Goal: Task Accomplishment & Management: Manage account settings

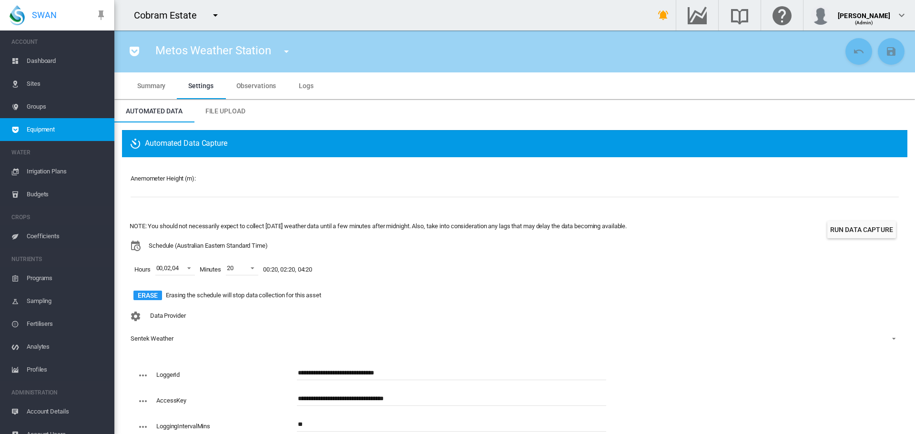
scroll to position [29, 0]
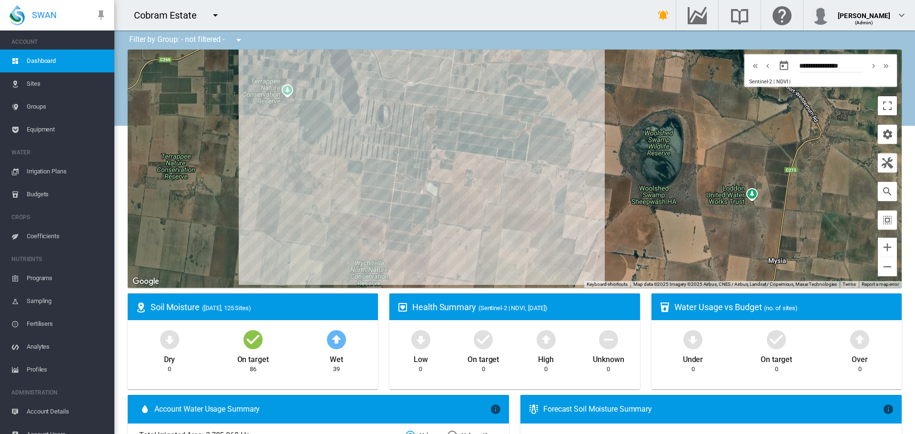
click at [35, 82] on span "Sites" at bounding box center [67, 83] width 80 height 23
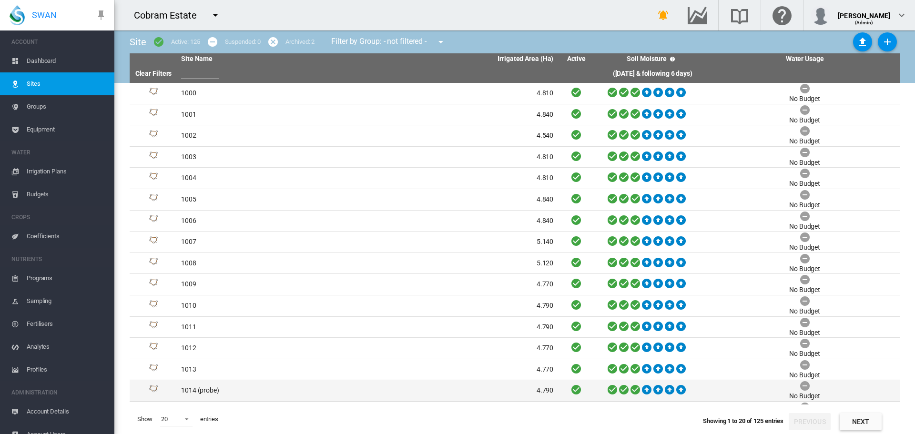
click at [185, 392] on td "1014 (probe)" at bounding box center [272, 390] width 190 height 21
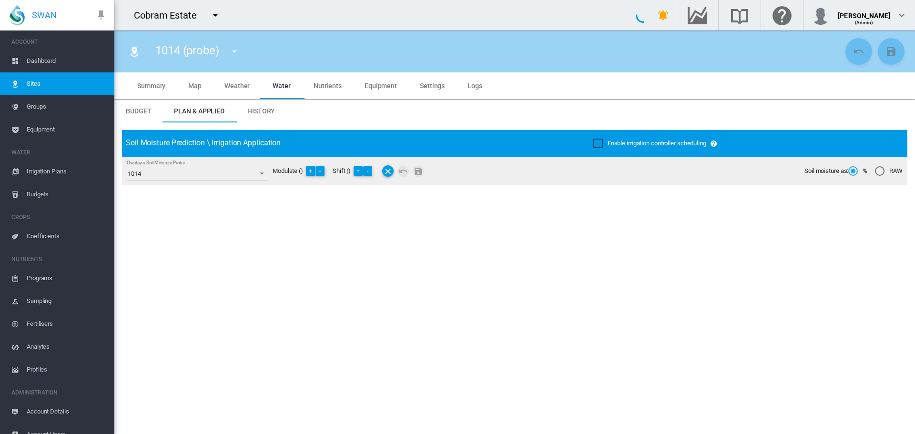
type input "****"
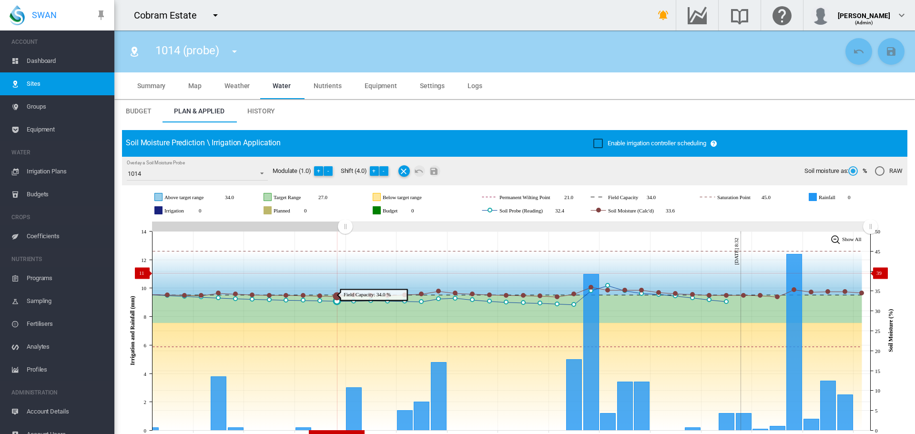
drag, startPoint x: 694, startPoint y: 226, endPoint x: 345, endPoint y: 273, distance: 351.9
click at [345, 273] on icon "JavaScript chart by amCharts [DATE] [DATE] Aug [DATE] Aug [DATE] Aug [DATE] Aug…" at bounding box center [511, 331] width 778 height 224
click at [420, 86] on span "Settings" at bounding box center [432, 86] width 25 height 8
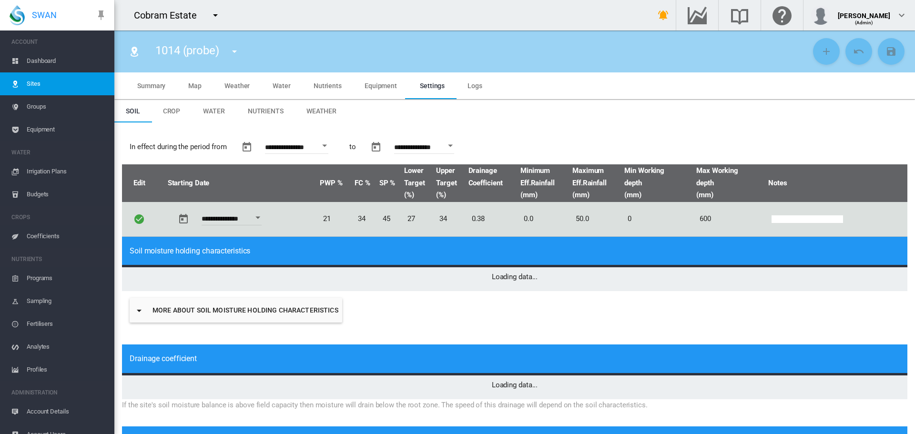
type input "*"
type input "**"
type input "****"
type input "***"
type input "****"
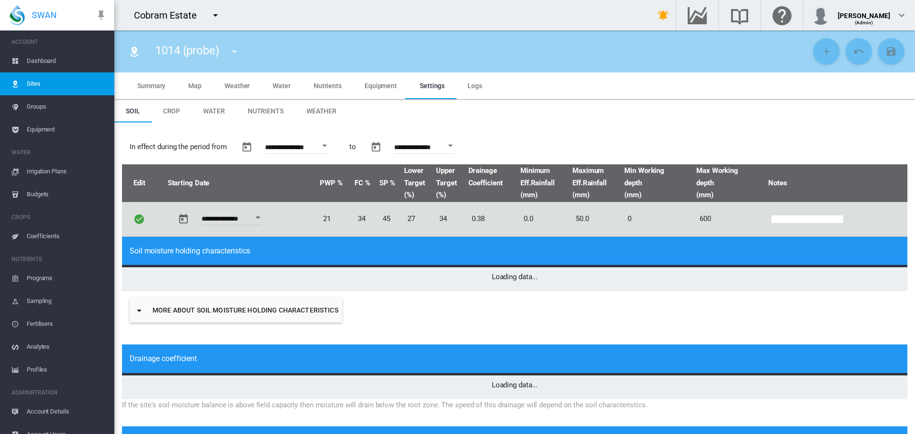
type input "****"
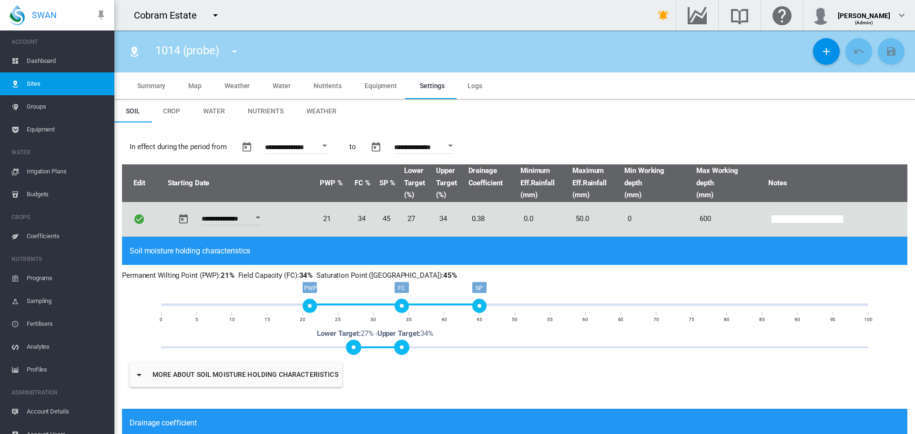
click at [366, 88] on span "Equipment" at bounding box center [381, 86] width 32 height 8
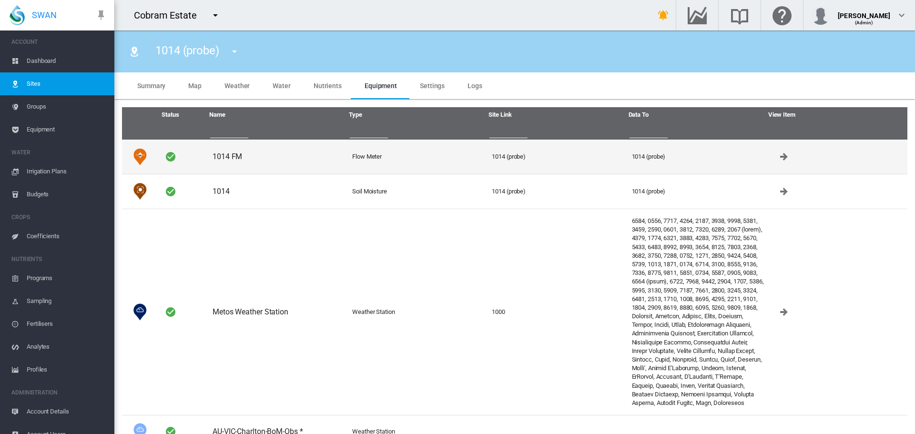
click at [224, 157] on td "1014 FM" at bounding box center [279, 157] width 140 height 34
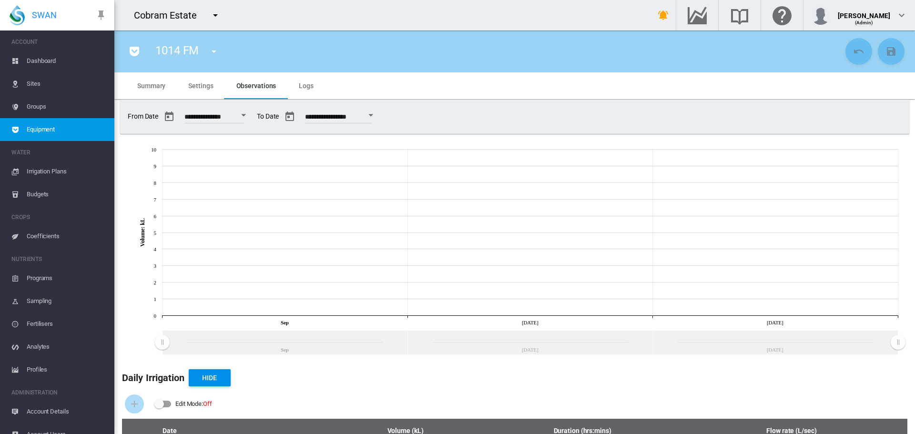
click at [41, 126] on span "Equipment" at bounding box center [67, 129] width 80 height 23
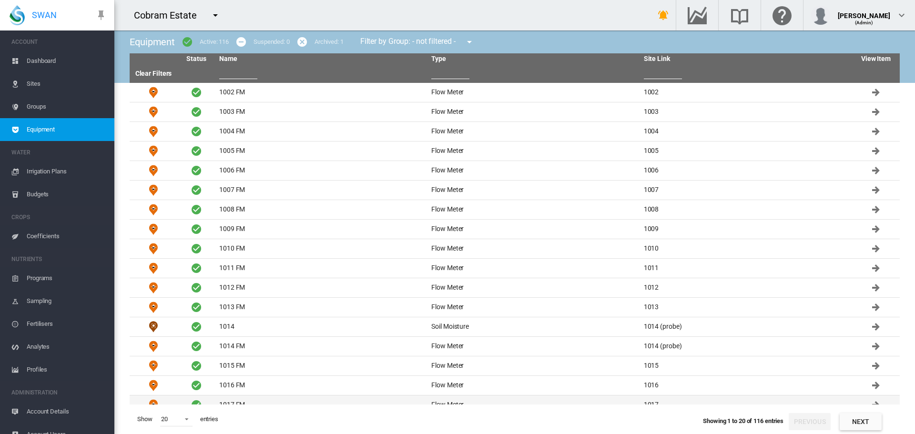
scroll to position [69, 0]
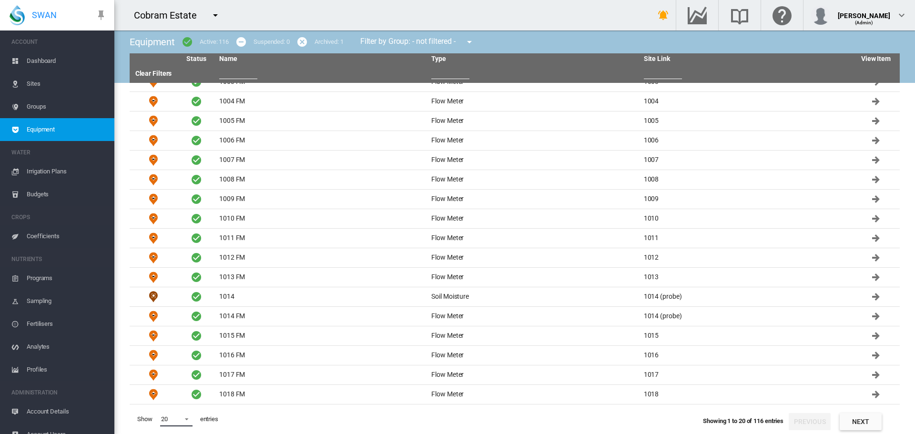
click at [183, 418] on span at bounding box center [183, 418] width 11 height 9
click at [168, 415] on div "200" at bounding box center [166, 418] width 10 height 9
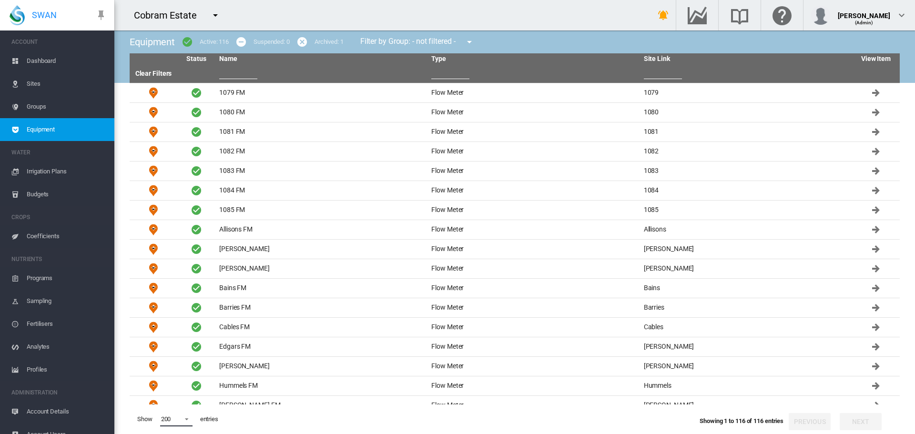
scroll to position [1594, 0]
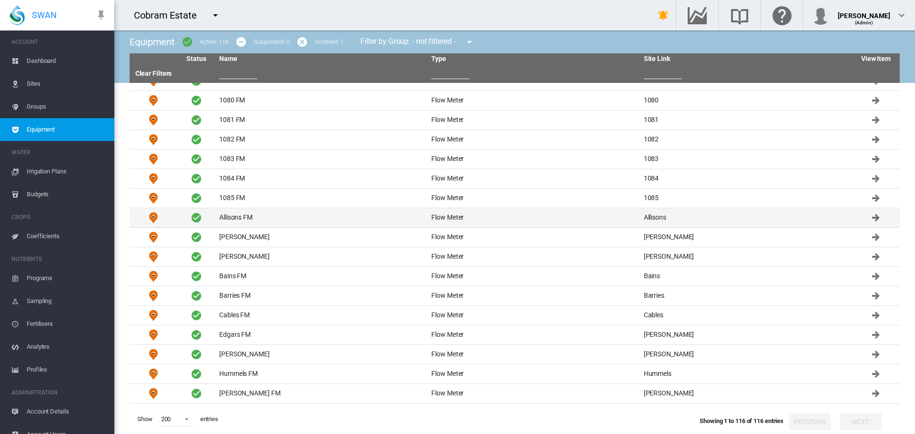
click at [247, 219] on td "Allisons FM" at bounding box center [321, 217] width 212 height 19
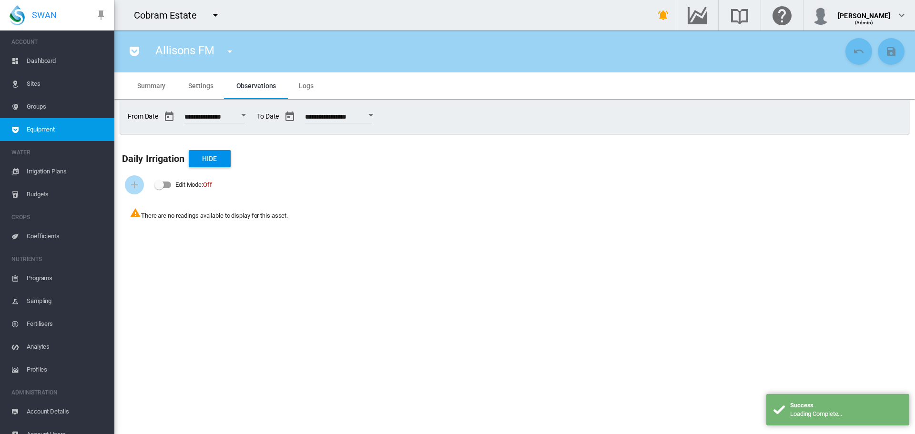
click at [157, 83] on span "Summary" at bounding box center [151, 86] width 28 height 8
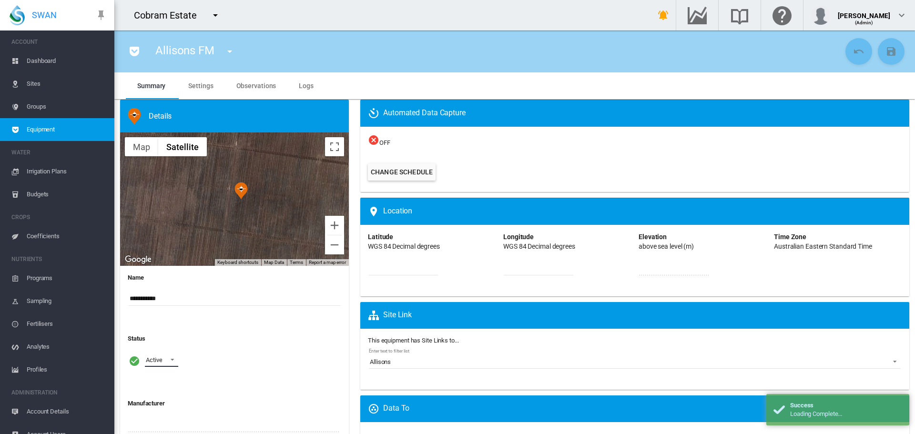
click at [171, 361] on span at bounding box center [169, 359] width 11 height 9
click at [167, 408] on div "Archived" at bounding box center [157, 406] width 23 height 9
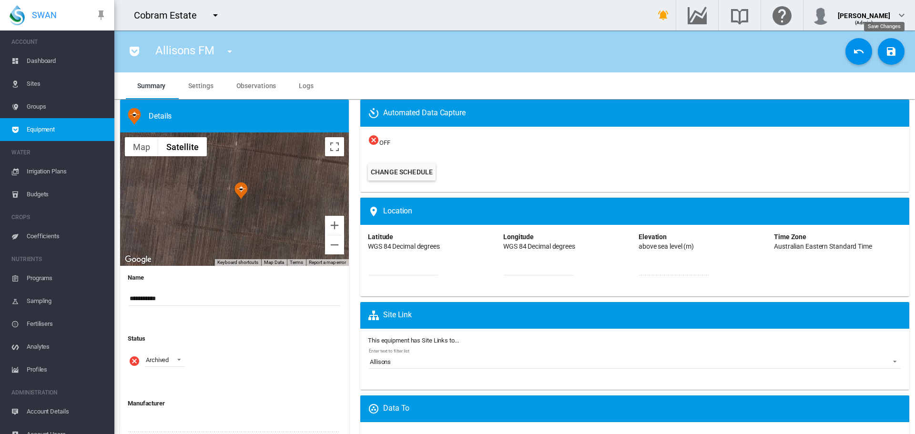
click at [885, 55] on md-icon "icon-content-save" at bounding box center [890, 51] width 11 height 11
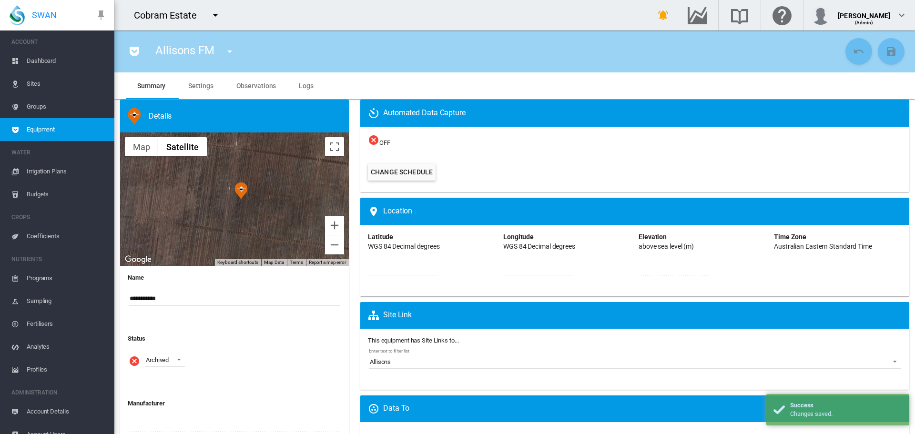
click at [229, 51] on md-icon "icon-menu-down" at bounding box center [229, 51] width 11 height 11
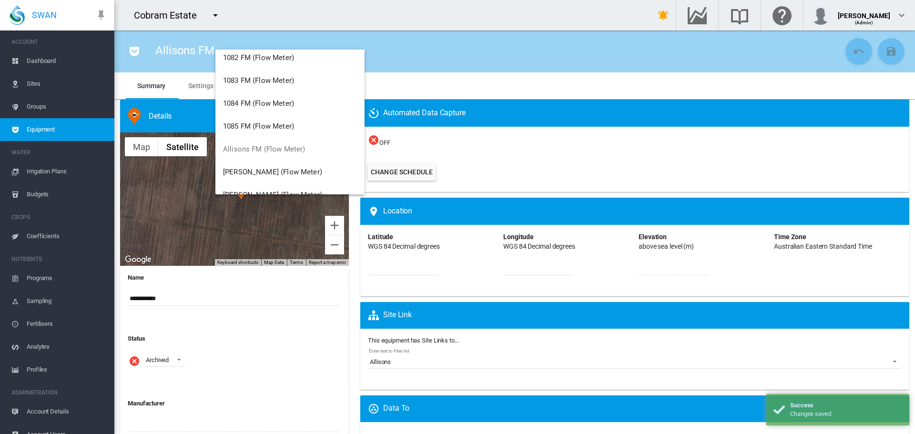
scroll to position [1954, 0]
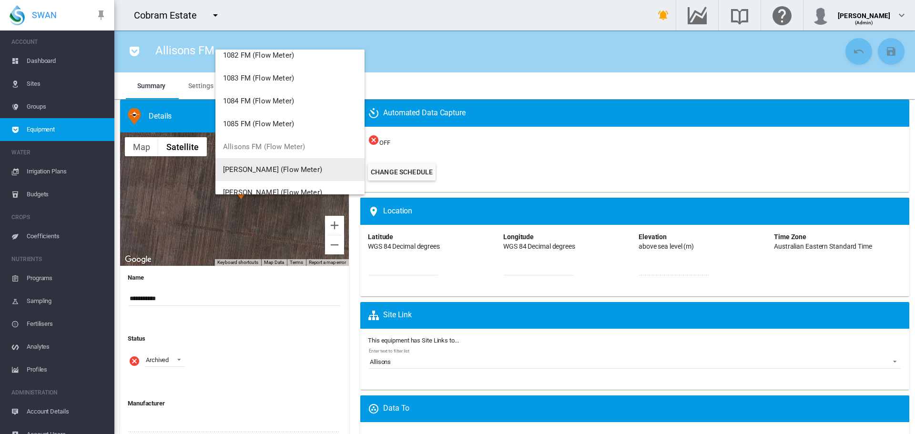
click at [239, 169] on span "[PERSON_NAME] (Flow Meter)" at bounding box center [272, 169] width 99 height 9
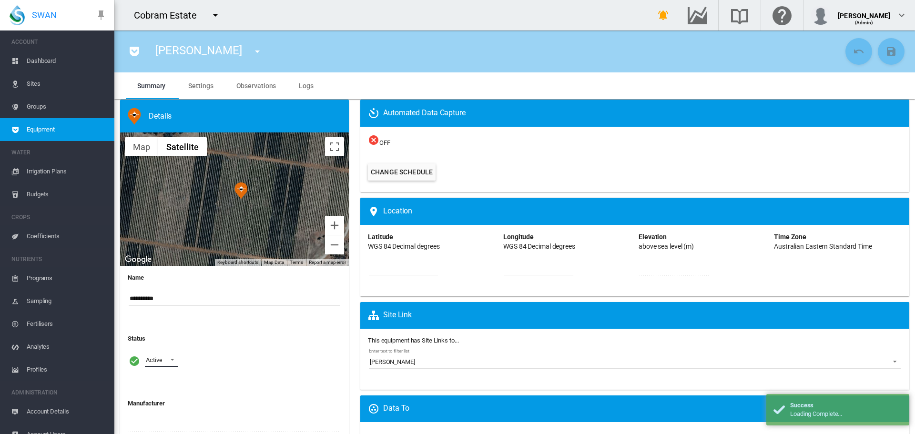
click at [173, 358] on span at bounding box center [169, 359] width 11 height 9
click at [167, 409] on div "Archived" at bounding box center [157, 406] width 23 height 9
click at [885, 54] on md-icon "icon-content-save" at bounding box center [890, 51] width 11 height 11
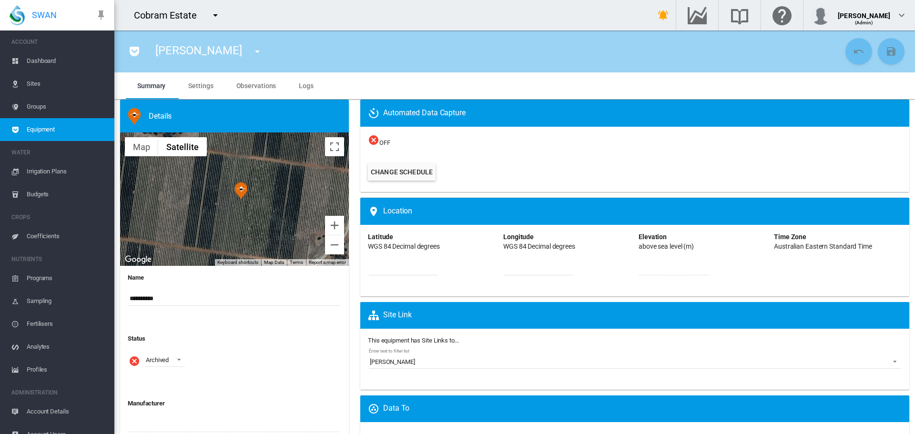
click at [252, 50] on md-icon "icon-menu-down" at bounding box center [257, 51] width 11 height 11
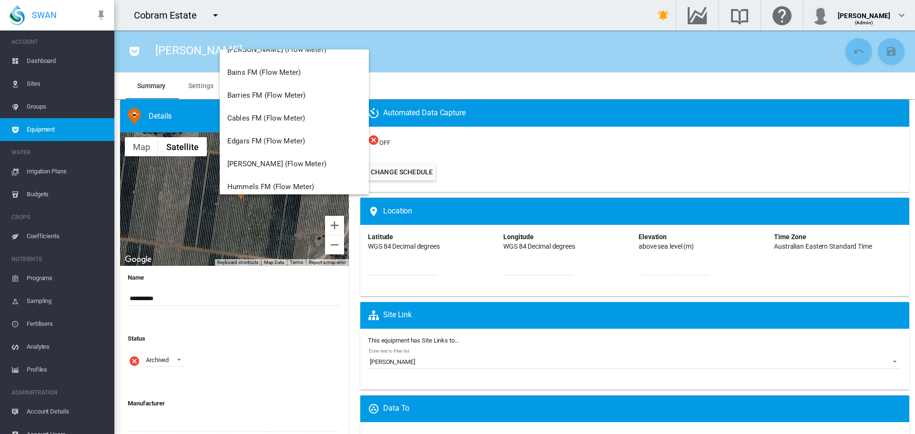
scroll to position [2049, 0]
click at [256, 75] on span "[PERSON_NAME] (Flow Meter)" at bounding box center [276, 74] width 99 height 9
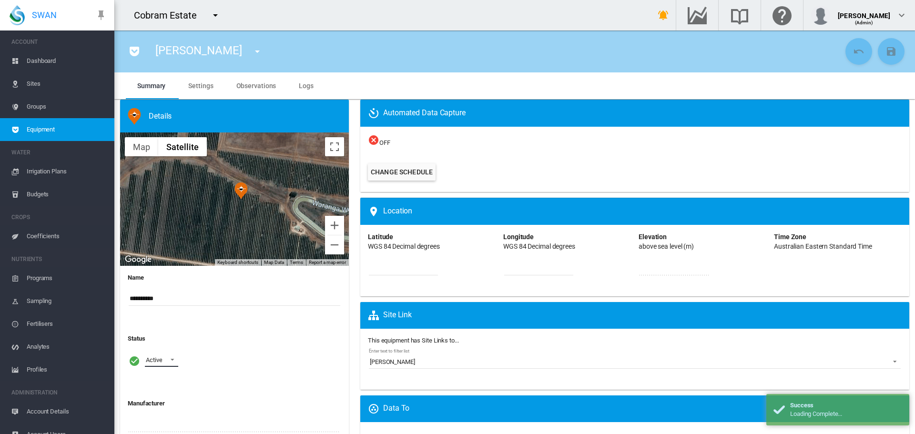
click at [173, 358] on span at bounding box center [169, 359] width 11 height 9
click at [164, 403] on div "Archived" at bounding box center [157, 406] width 23 height 9
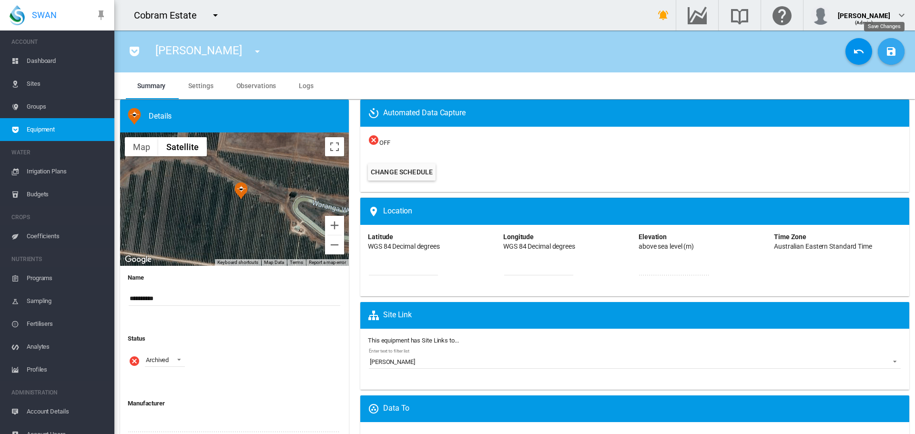
click at [887, 53] on md-icon "icon-content-save" at bounding box center [890, 51] width 11 height 11
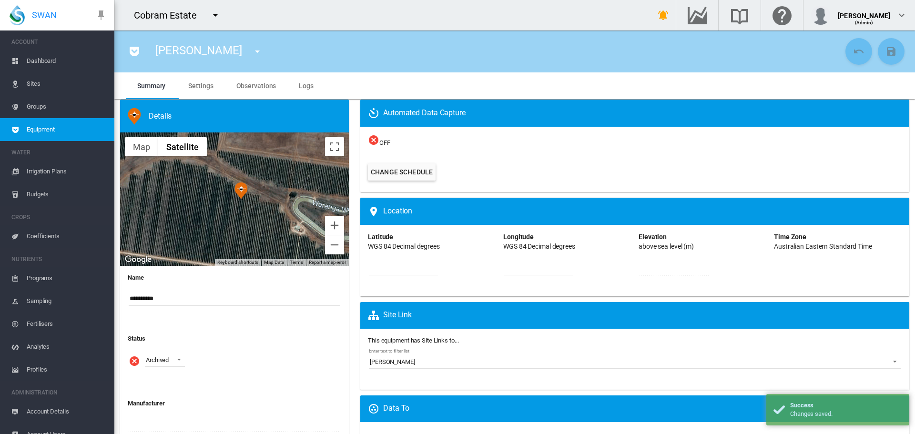
click at [252, 51] on md-icon "icon-menu-down" at bounding box center [257, 51] width 11 height 11
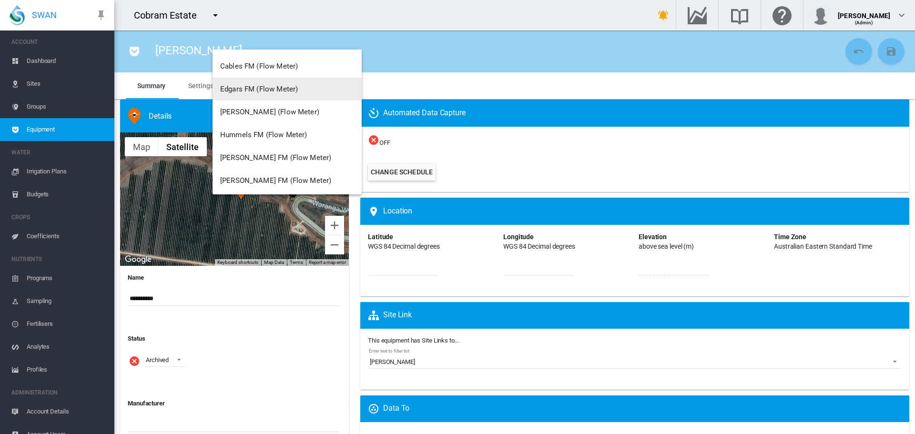
scroll to position [2002, 0]
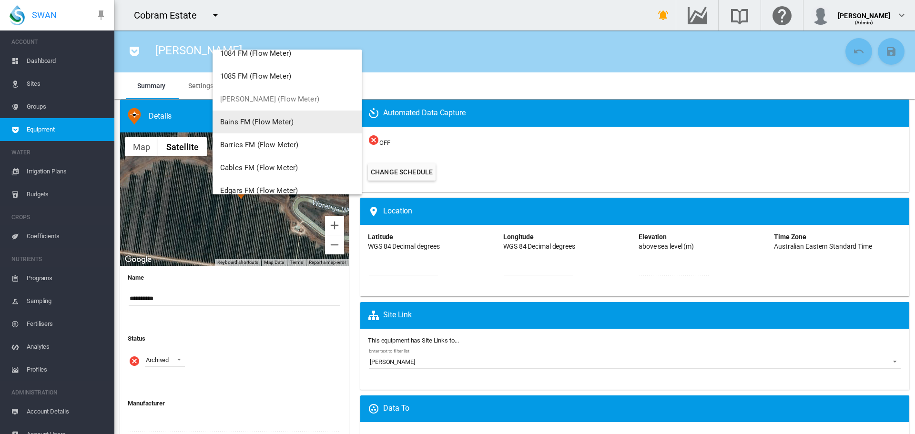
click at [260, 121] on span "Bains FM (Flow Meter)" at bounding box center [256, 122] width 73 height 9
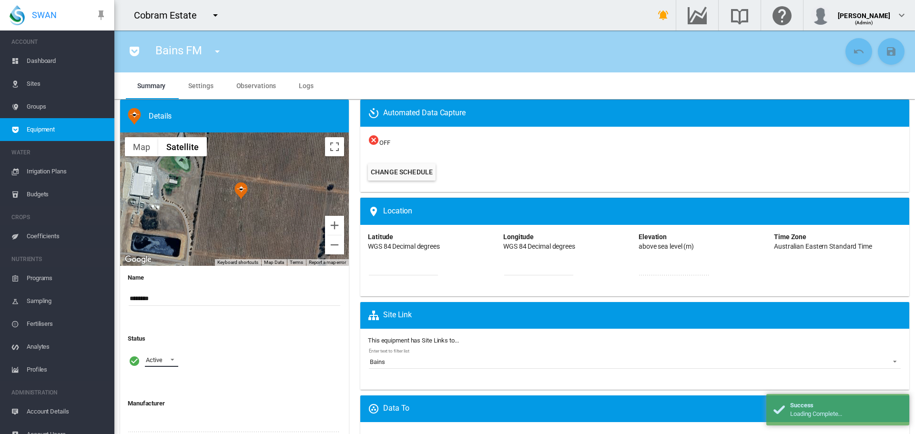
click at [172, 358] on span at bounding box center [169, 359] width 11 height 9
click at [168, 405] on div "Archived" at bounding box center [157, 406] width 23 height 9
click at [885, 51] on md-icon "icon-content-save" at bounding box center [890, 51] width 11 height 11
click at [215, 49] on md-icon "icon-menu-down" at bounding box center [217, 51] width 11 height 11
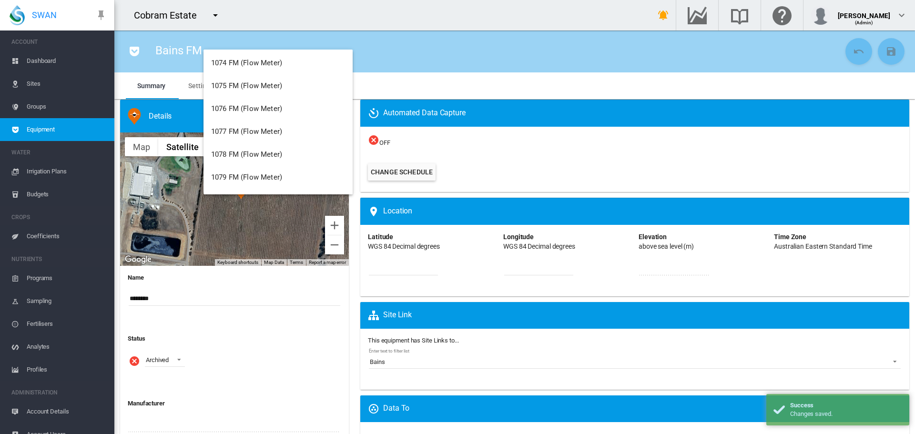
scroll to position [2002, 0]
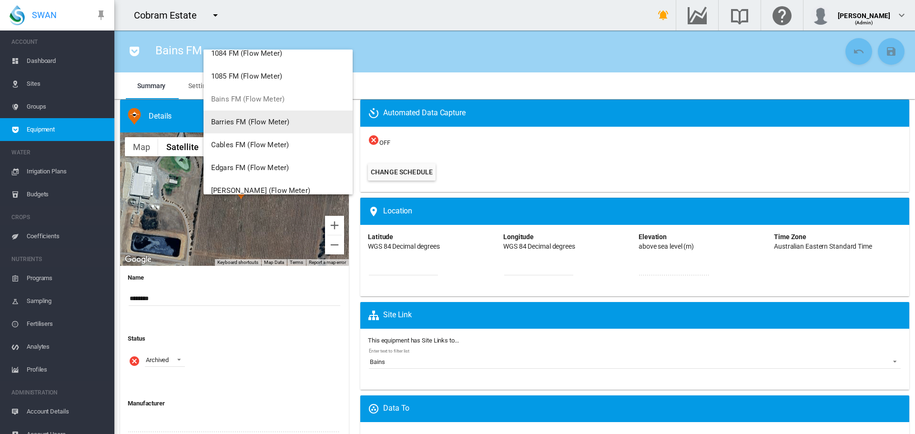
click at [249, 124] on span "Barries FM (Flow Meter)" at bounding box center [250, 122] width 78 height 9
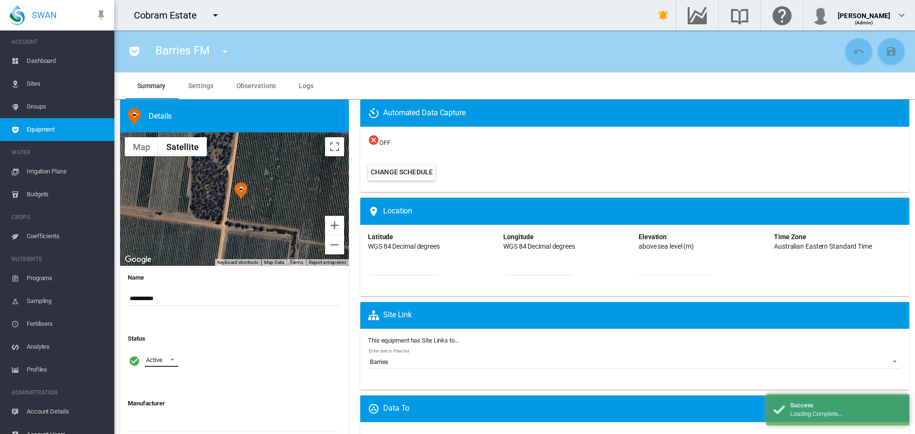
click at [174, 360] on span at bounding box center [169, 359] width 11 height 9
click at [167, 408] on div "Archived" at bounding box center [157, 406] width 23 height 9
click at [885, 55] on md-icon "icon-content-save" at bounding box center [890, 51] width 11 height 11
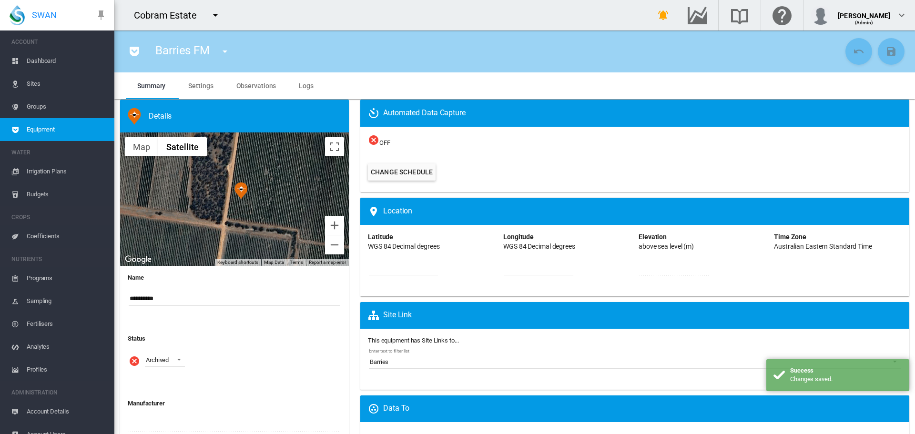
click at [227, 51] on md-icon "icon-menu-down" at bounding box center [224, 51] width 11 height 11
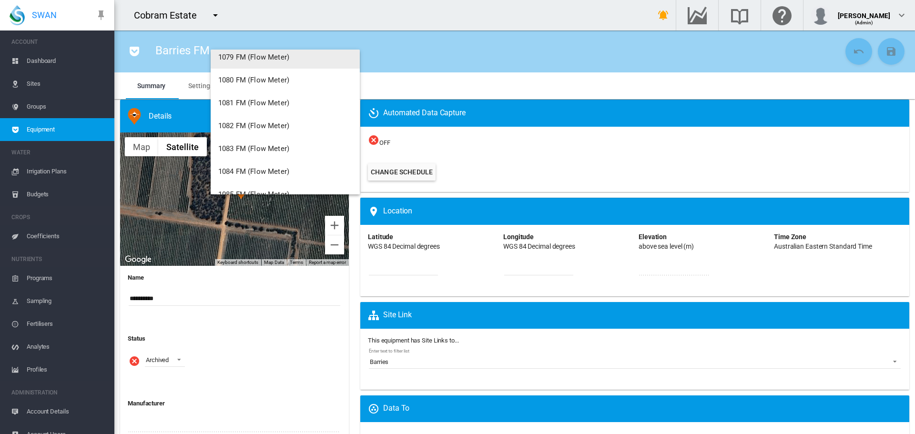
scroll to position [2002, 0]
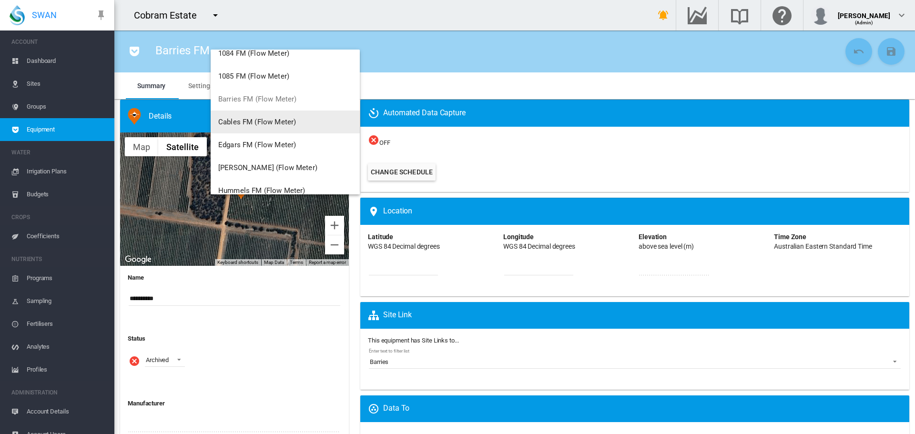
click at [255, 120] on span "Cables FM (Flow Meter)" at bounding box center [257, 122] width 78 height 9
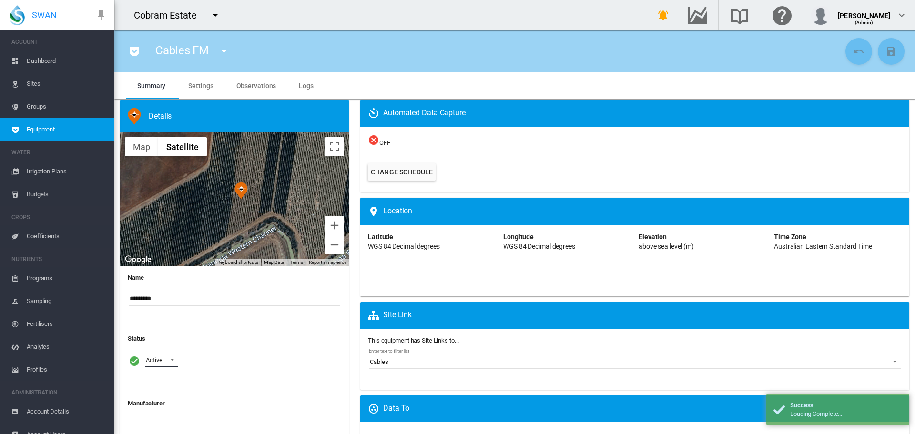
click at [171, 360] on span at bounding box center [169, 359] width 11 height 9
click at [160, 413] on md-option "Archived" at bounding box center [170, 406] width 65 height 23
click at [885, 49] on md-icon "icon-content-save" at bounding box center [890, 51] width 11 height 11
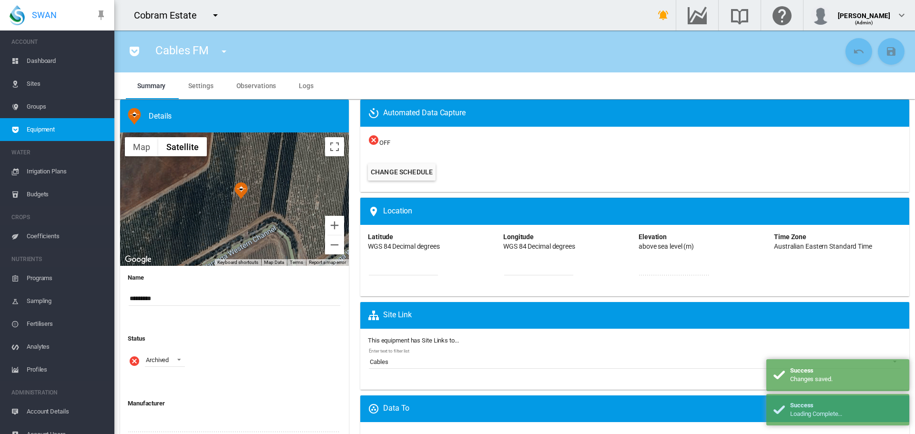
click at [225, 49] on md-icon "icon-menu-down" at bounding box center [223, 51] width 11 height 11
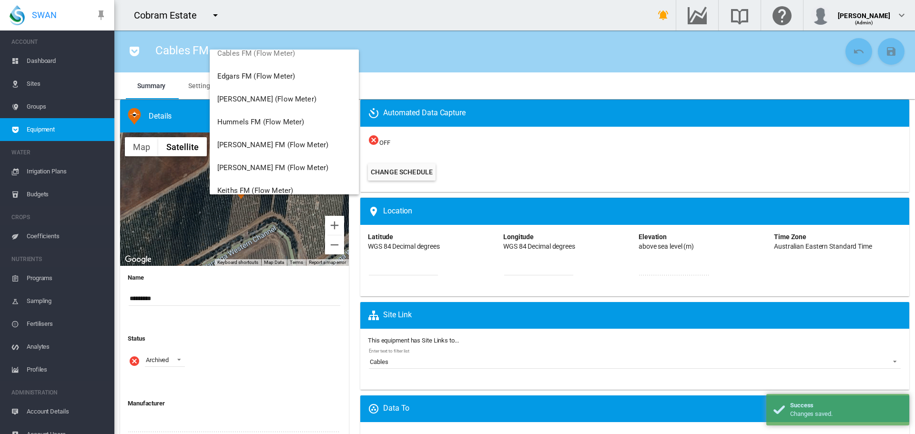
scroll to position [2049, 0]
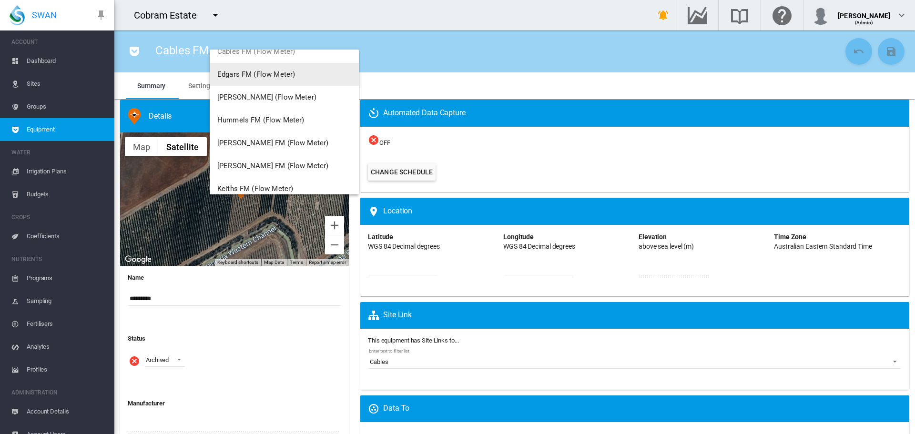
click at [259, 79] on button "Edgars FM (Flow Meter)" at bounding box center [284, 74] width 149 height 23
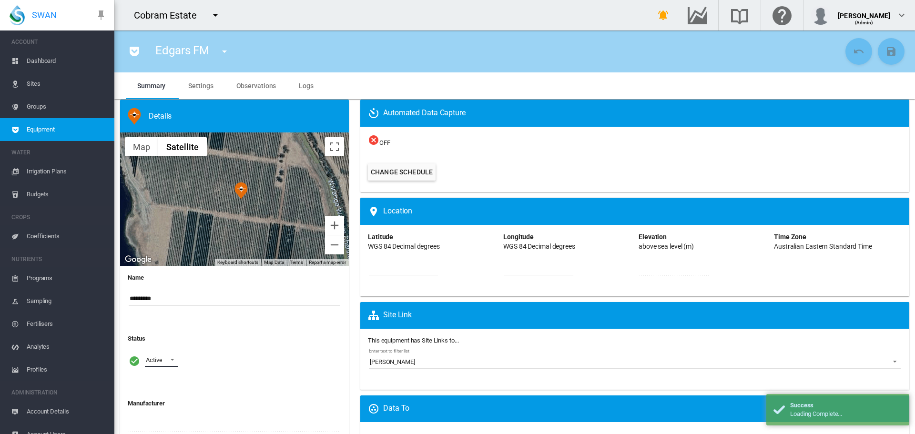
click at [173, 357] on span at bounding box center [169, 359] width 11 height 9
click at [167, 402] on div "Archived" at bounding box center [157, 406] width 23 height 9
click at [887, 56] on md-icon "icon-content-save" at bounding box center [890, 51] width 11 height 11
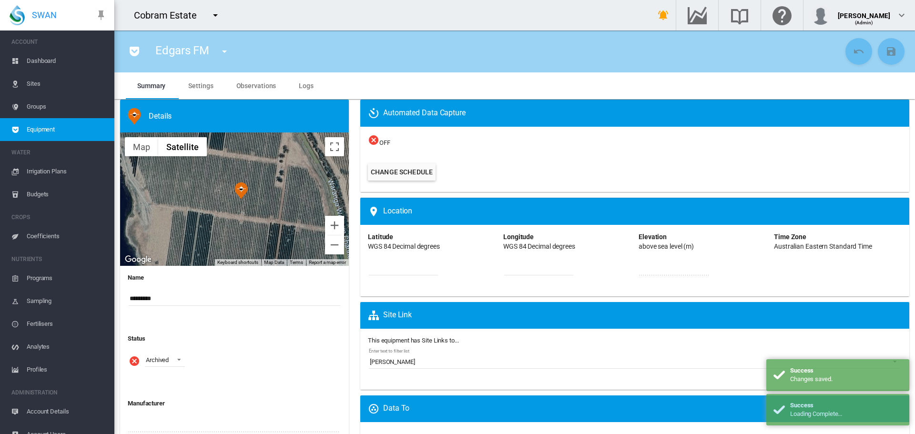
click at [224, 52] on md-icon "icon-menu-down" at bounding box center [224, 51] width 11 height 11
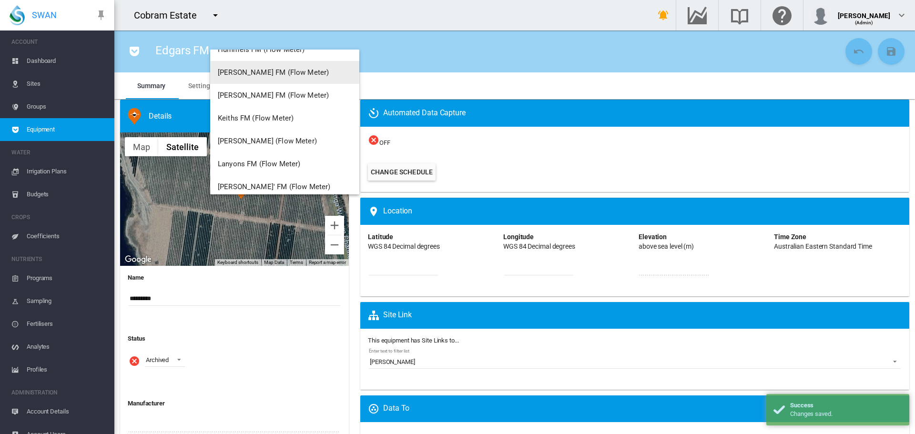
scroll to position [2049, 0]
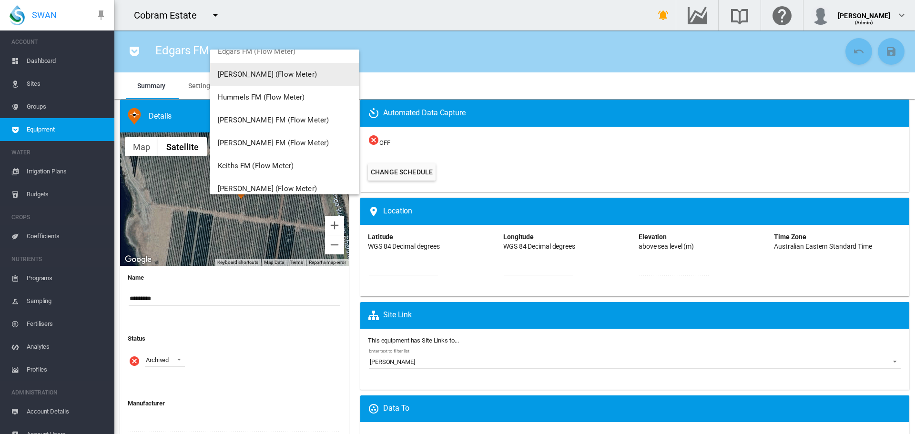
click at [263, 74] on span "[PERSON_NAME] (Flow Meter)" at bounding box center [267, 74] width 99 height 9
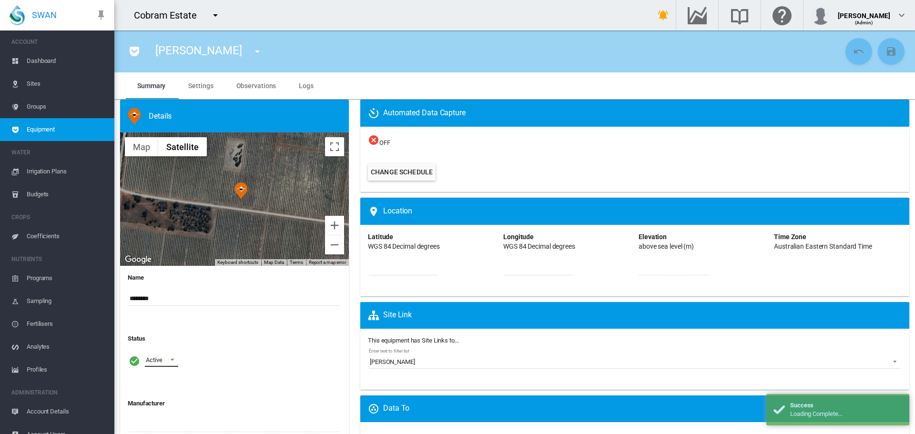
click at [174, 364] on md-select-value "Active" at bounding box center [161, 360] width 33 height 14
click at [165, 409] on div "Archived" at bounding box center [157, 406] width 23 height 9
click at [885, 52] on md-icon "icon-content-save" at bounding box center [890, 51] width 11 height 11
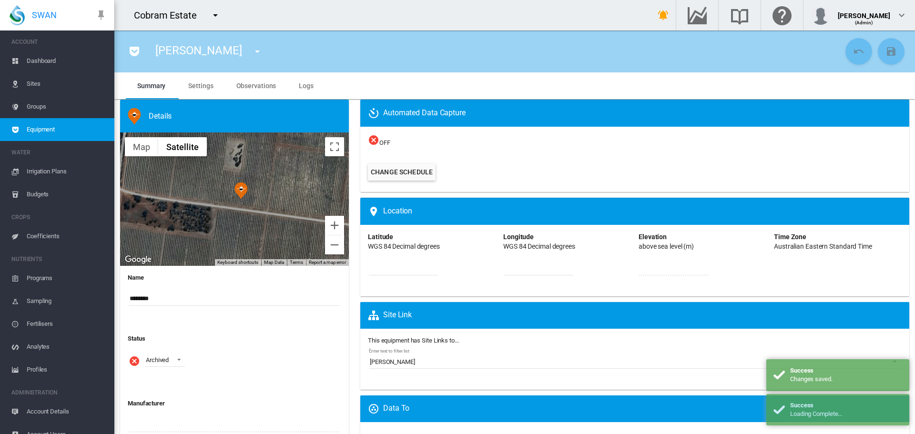
click at [252, 53] on md-icon "icon-menu-down" at bounding box center [257, 51] width 11 height 11
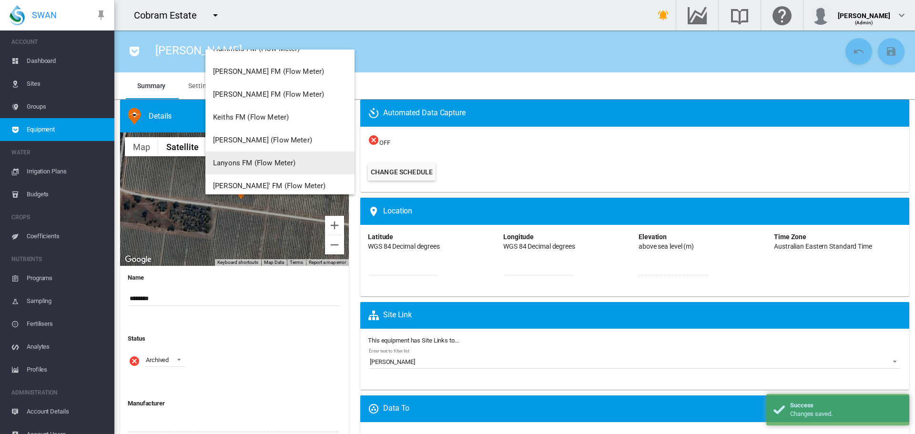
scroll to position [2049, 0]
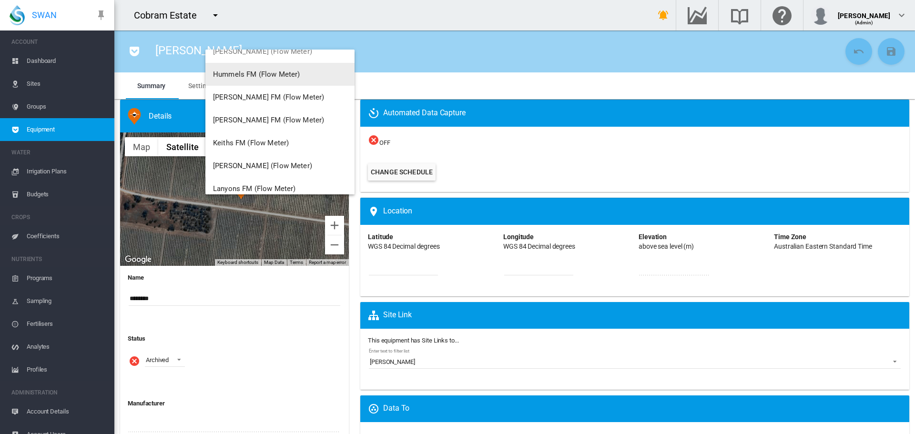
click at [254, 74] on span "Hummels FM (Flow Meter)" at bounding box center [256, 74] width 87 height 9
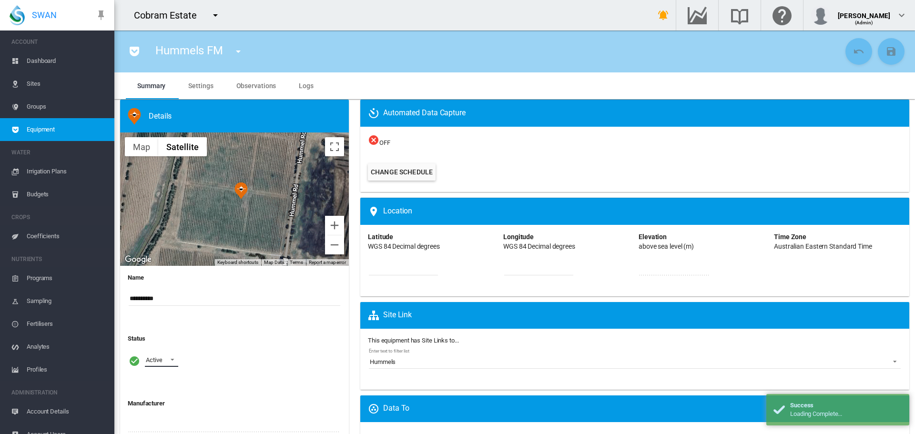
click at [169, 359] on span at bounding box center [169, 359] width 11 height 9
click at [161, 408] on div "Archived" at bounding box center [157, 406] width 23 height 9
click at [885, 50] on md-icon "icon-content-save" at bounding box center [890, 51] width 11 height 11
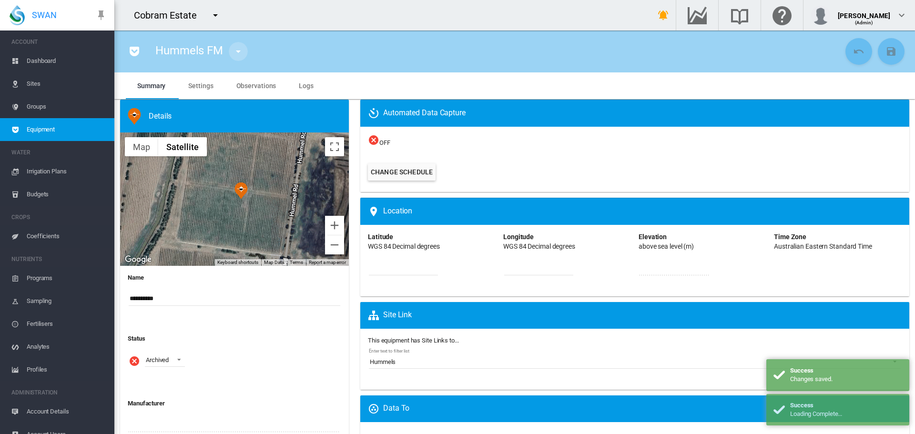
click at [236, 47] on md-icon "icon-menu-down" at bounding box center [238, 51] width 11 height 11
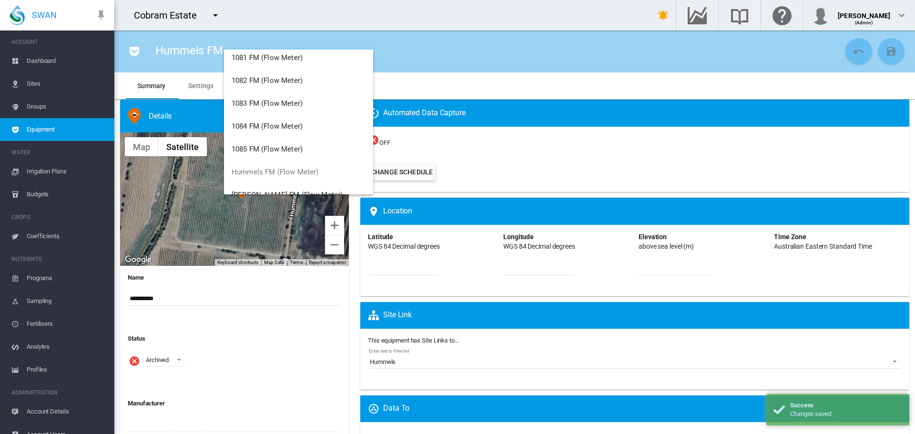
scroll to position [2049, 0]
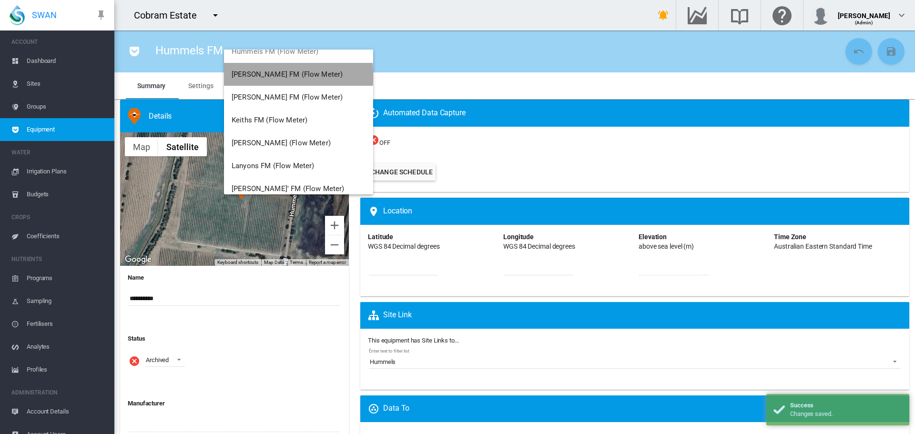
click at [270, 76] on span "[PERSON_NAME] FM (Flow Meter)" at bounding box center [287, 74] width 111 height 9
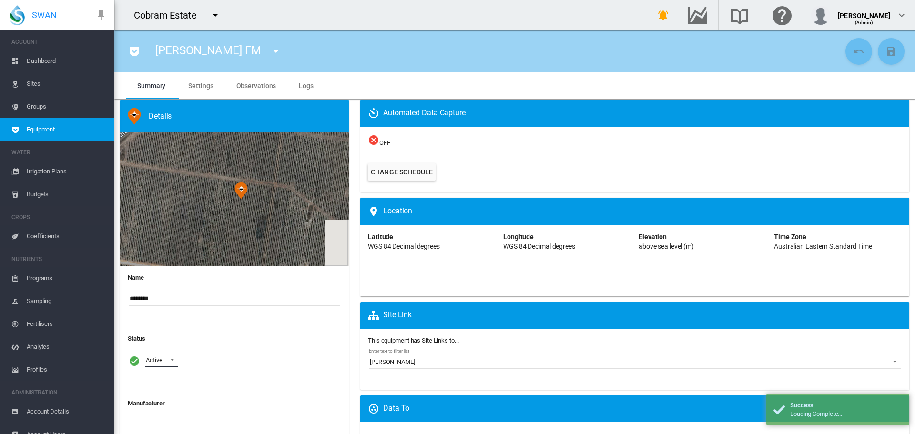
click at [164, 359] on md-select-value "Active" at bounding box center [161, 360] width 33 height 14
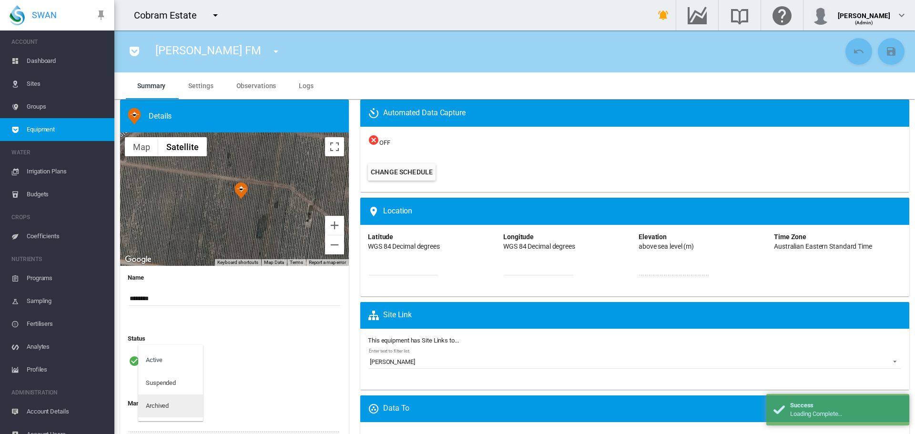
click at [160, 398] on md-option "Archived" at bounding box center [170, 406] width 65 height 23
click at [889, 51] on md-icon "icon-content-save" at bounding box center [890, 51] width 11 height 11
click at [270, 53] on md-icon "icon-menu-down" at bounding box center [275, 51] width 11 height 11
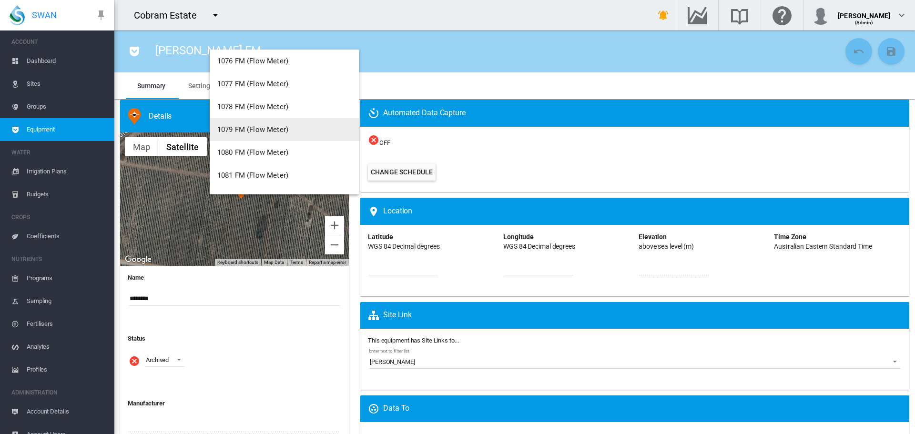
scroll to position [2049, 0]
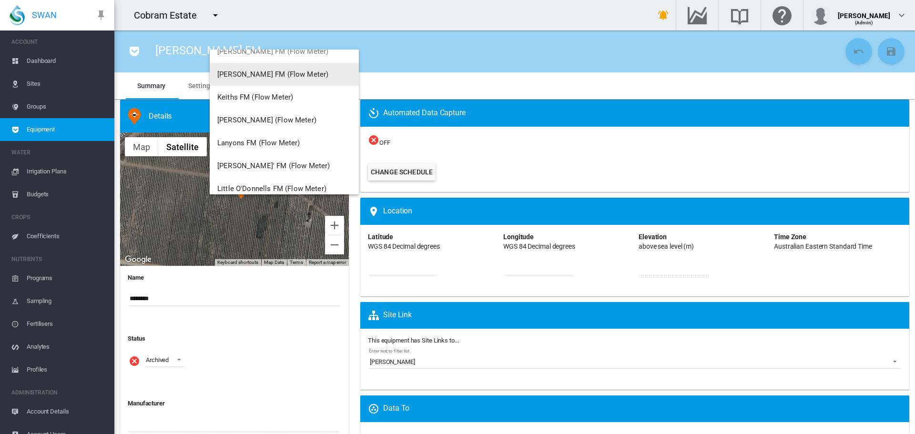
click at [242, 76] on span "[PERSON_NAME] FM (Flow Meter)" at bounding box center [272, 74] width 111 height 9
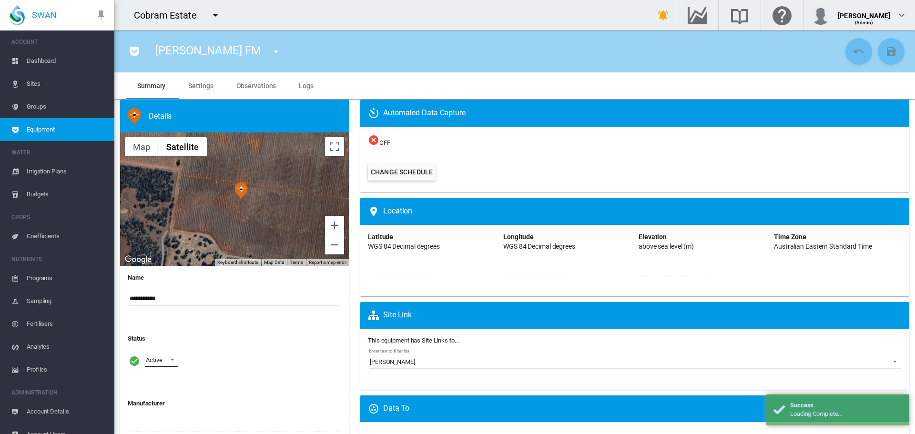
click at [173, 359] on span at bounding box center [169, 359] width 11 height 9
click at [170, 401] on md-option "Archived" at bounding box center [170, 406] width 65 height 23
click at [889, 51] on md-icon "icon-content-save" at bounding box center [890, 51] width 11 height 11
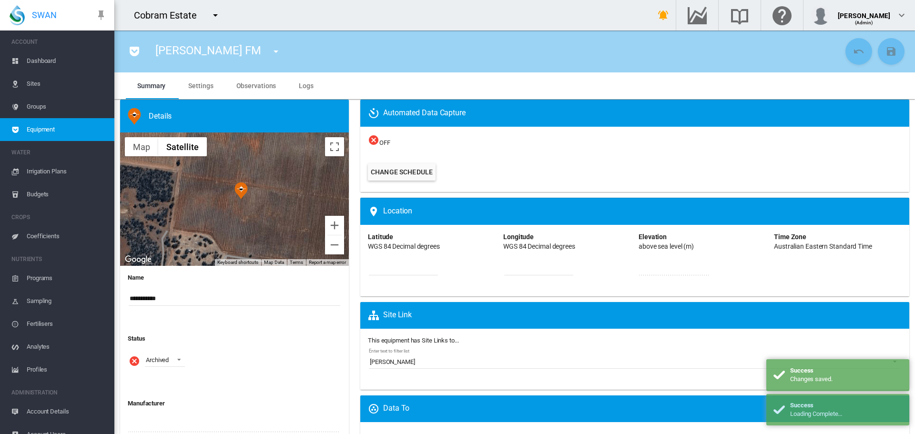
click at [270, 51] on md-icon "icon-menu-down" at bounding box center [275, 51] width 11 height 11
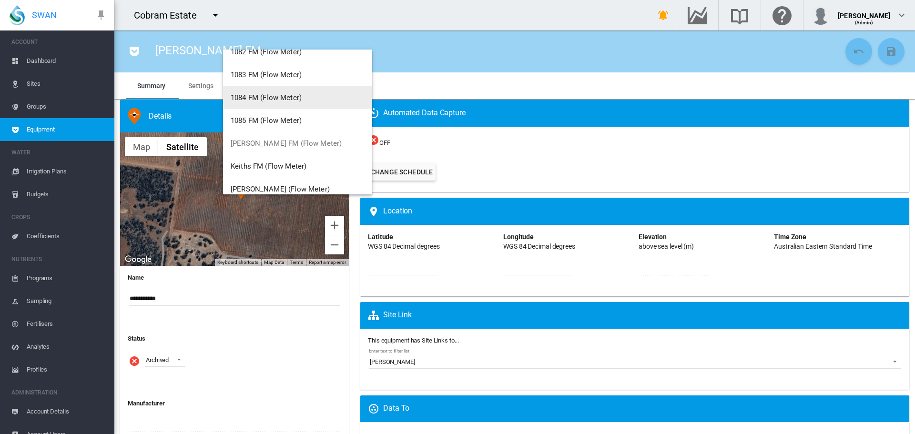
scroll to position [1954, 0]
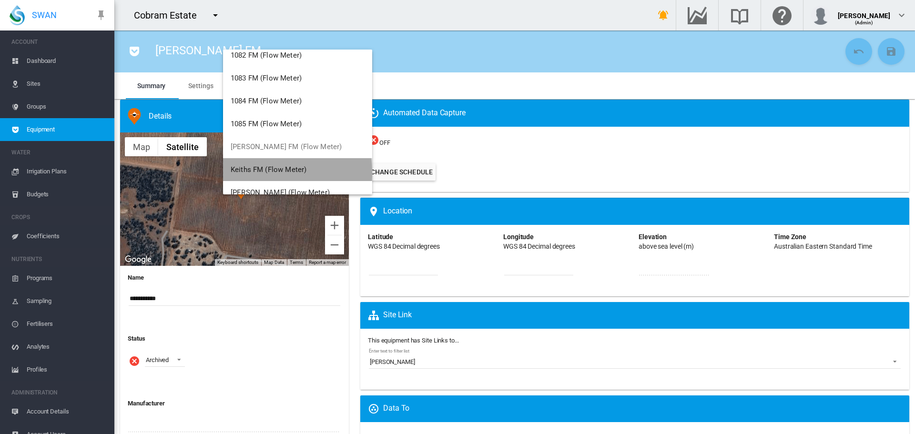
click at [259, 173] on span "Keiths FM (Flow Meter)" at bounding box center [269, 169] width 76 height 9
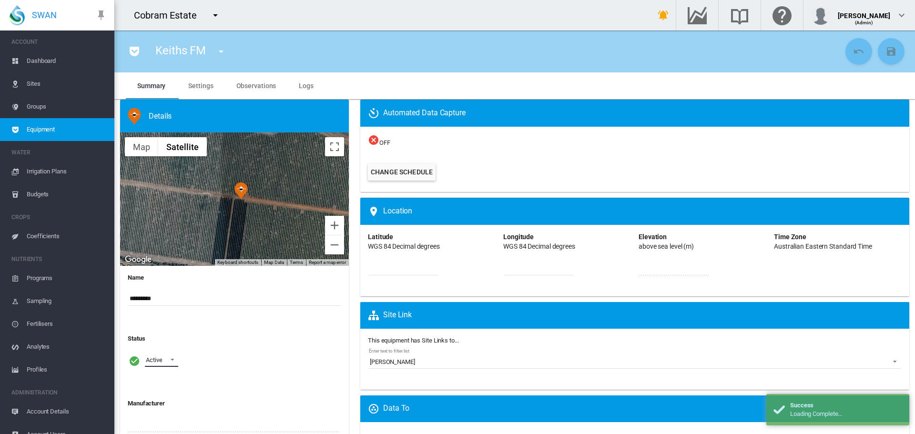
click at [171, 360] on span at bounding box center [169, 359] width 11 height 9
click at [161, 406] on div "Archived" at bounding box center [157, 406] width 23 height 9
click at [885, 57] on md-icon "icon-content-save" at bounding box center [890, 51] width 11 height 11
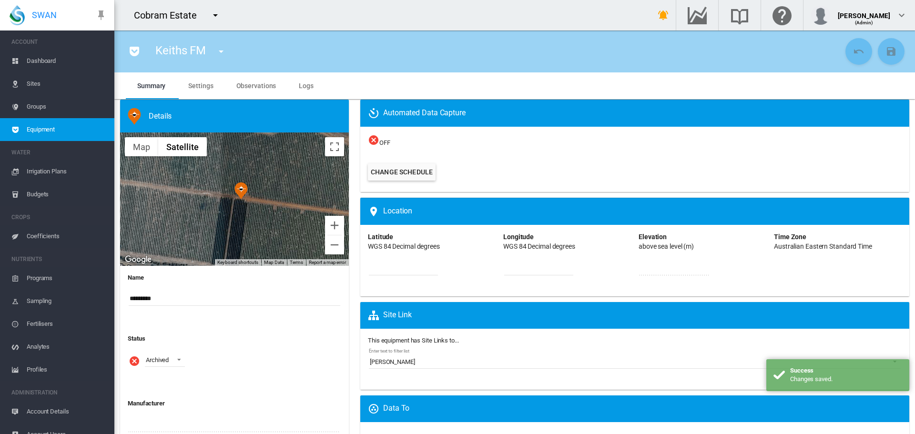
click at [219, 53] on md-icon "icon-menu-down" at bounding box center [220, 51] width 11 height 11
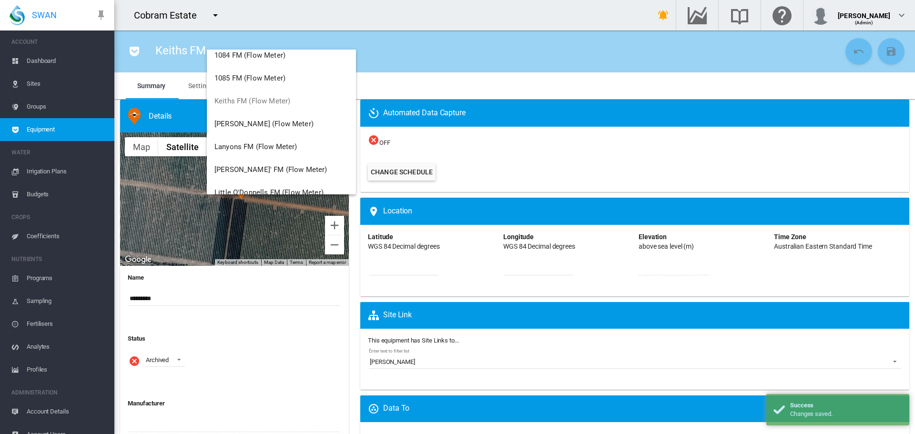
scroll to position [2002, 0]
click at [263, 123] on span "[PERSON_NAME] (Flow Meter)" at bounding box center [263, 122] width 99 height 9
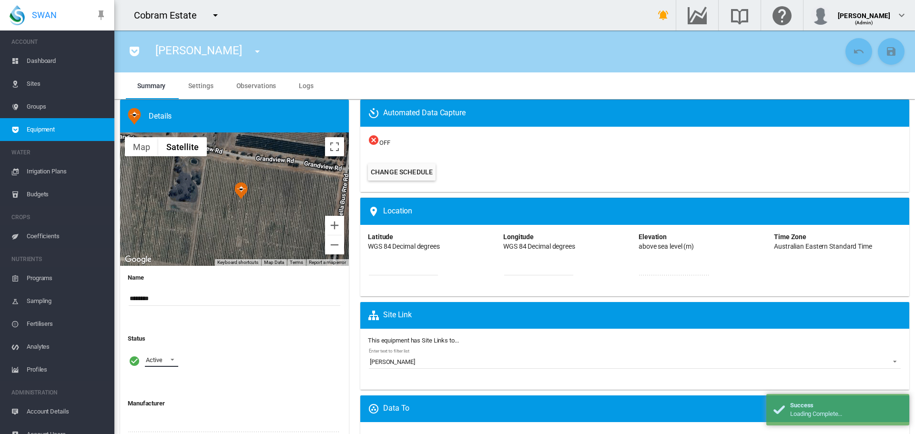
click at [174, 359] on span at bounding box center [169, 359] width 11 height 9
click at [168, 412] on md-option "Archived" at bounding box center [170, 406] width 65 height 23
click at [885, 51] on md-icon "icon-content-save" at bounding box center [890, 51] width 11 height 11
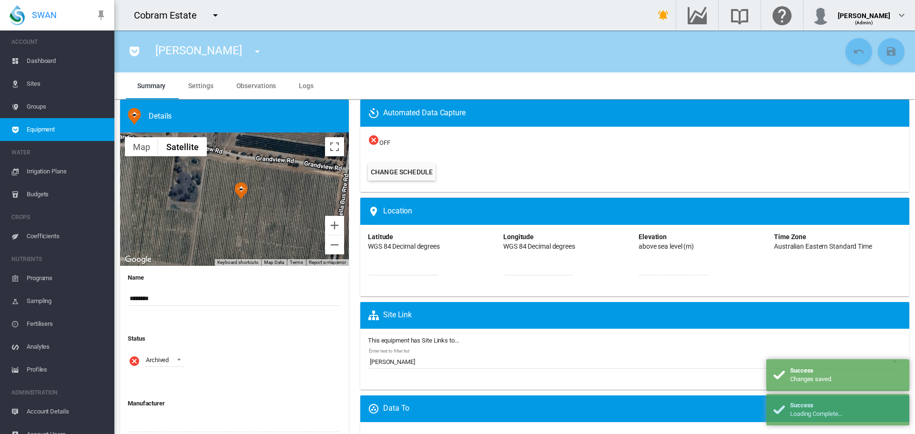
click at [252, 52] on md-icon "icon-menu-down" at bounding box center [257, 51] width 11 height 11
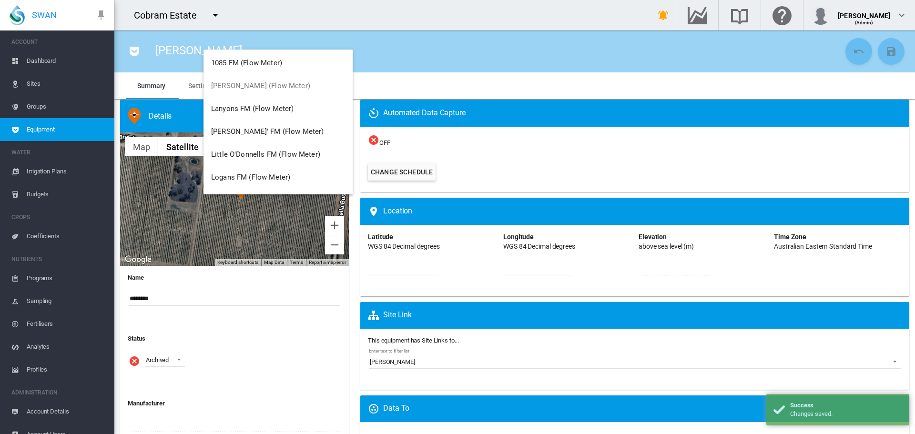
scroll to position [2002, 0]
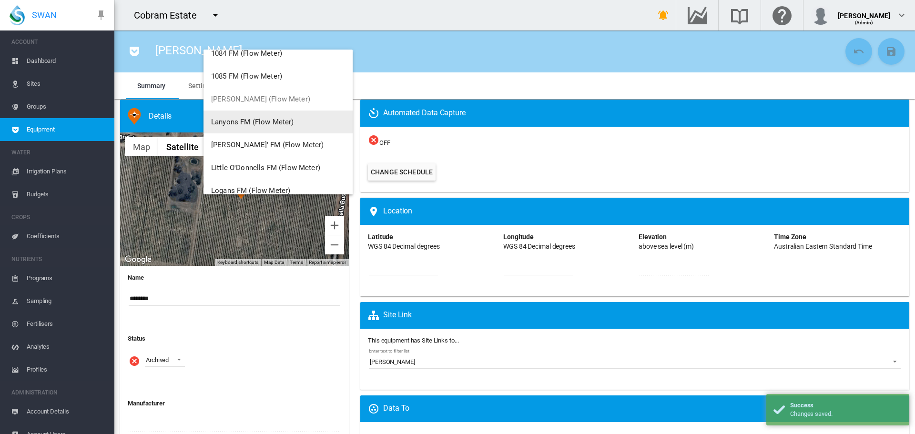
click at [245, 124] on span "Lanyons FM (Flow Meter)" at bounding box center [252, 122] width 82 height 9
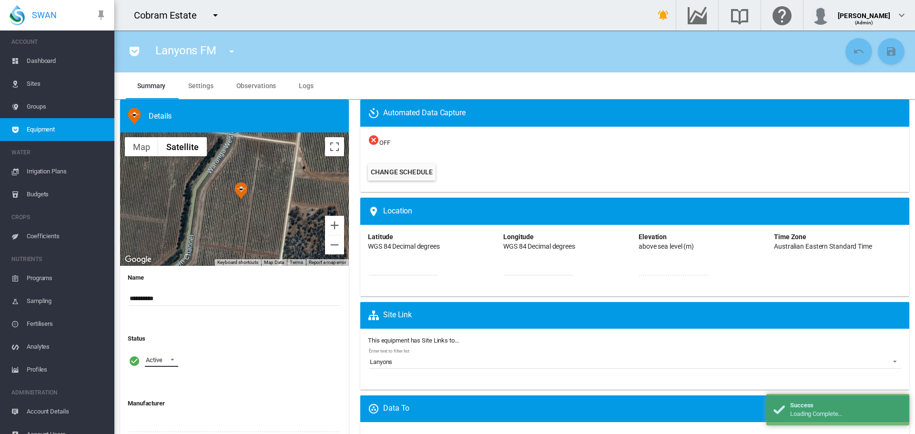
click at [174, 362] on span at bounding box center [169, 359] width 11 height 9
click at [160, 405] on div "Archived" at bounding box center [157, 406] width 23 height 9
click at [885, 51] on md-icon "icon-content-save" at bounding box center [890, 51] width 11 height 11
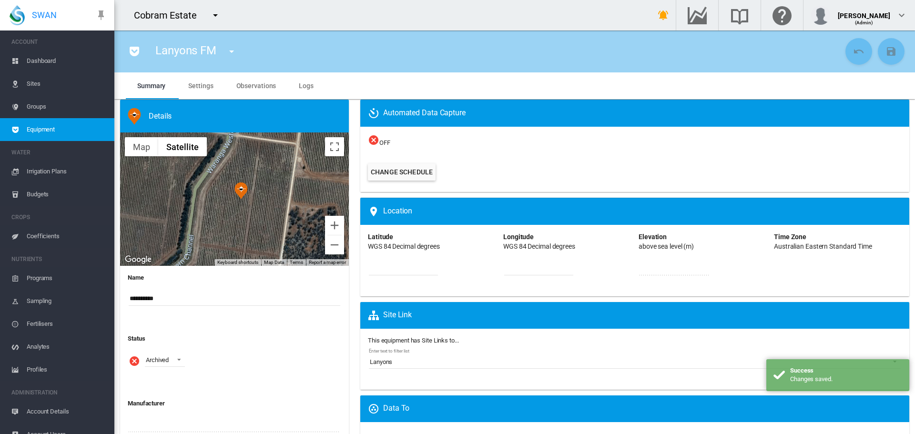
click at [229, 52] on md-icon "icon-menu-down" at bounding box center [231, 51] width 11 height 11
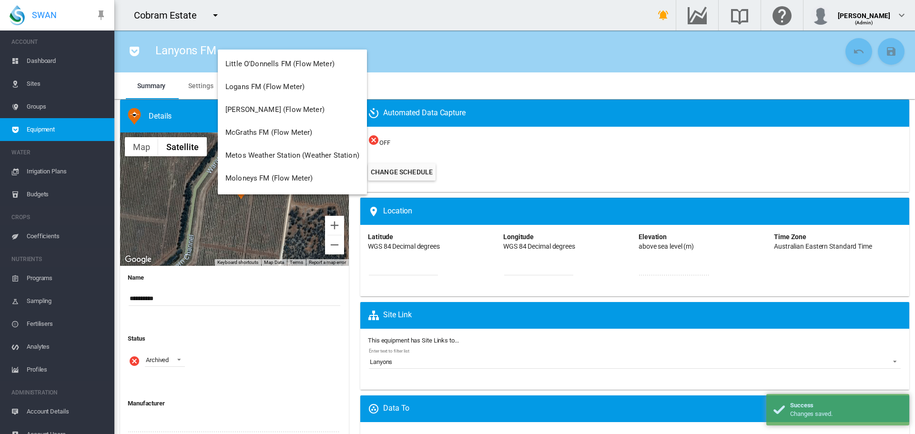
scroll to position [2049, 0]
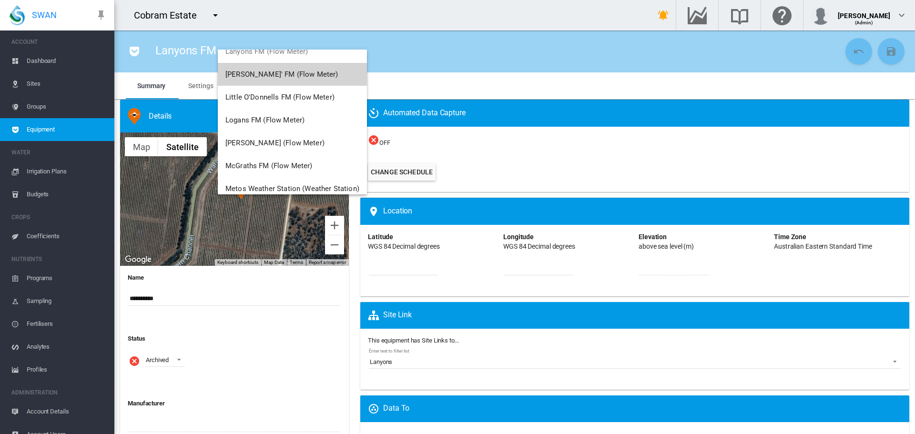
click at [266, 74] on span "[PERSON_NAME]' FM (Flow Meter)" at bounding box center [281, 74] width 113 height 9
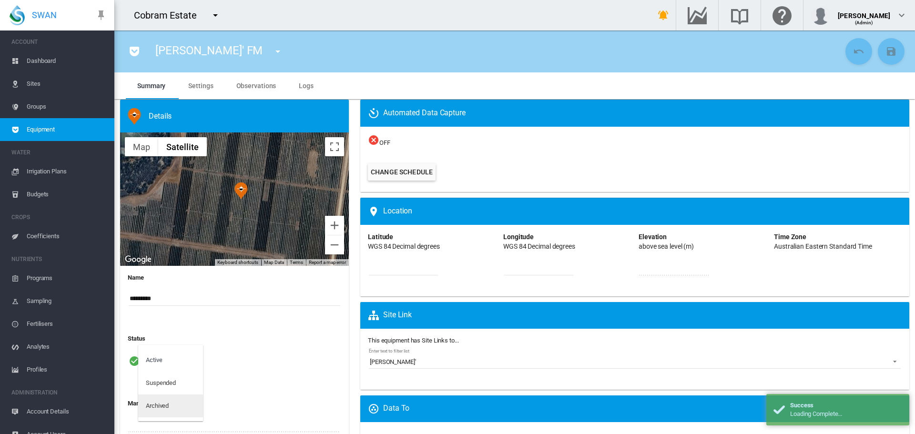
click at [163, 407] on div "Archived" at bounding box center [157, 406] width 23 height 9
click at [878, 55] on button "Save Changes" at bounding box center [891, 51] width 27 height 27
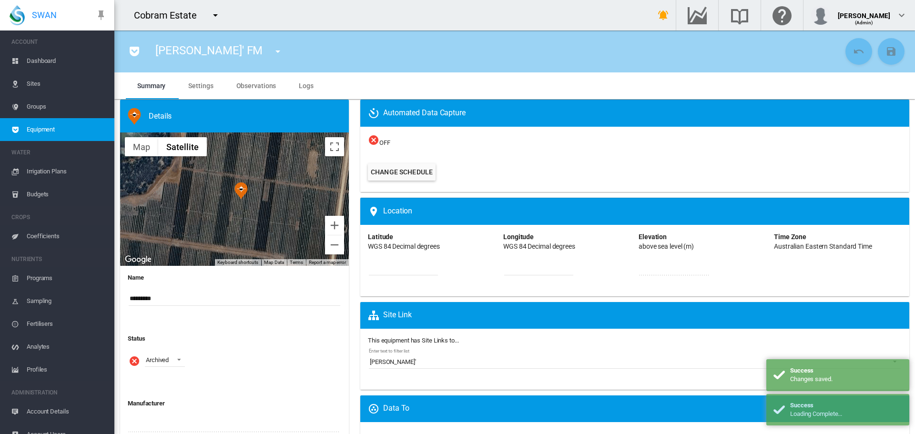
click at [272, 52] on md-icon "icon-menu-down" at bounding box center [277, 51] width 11 height 11
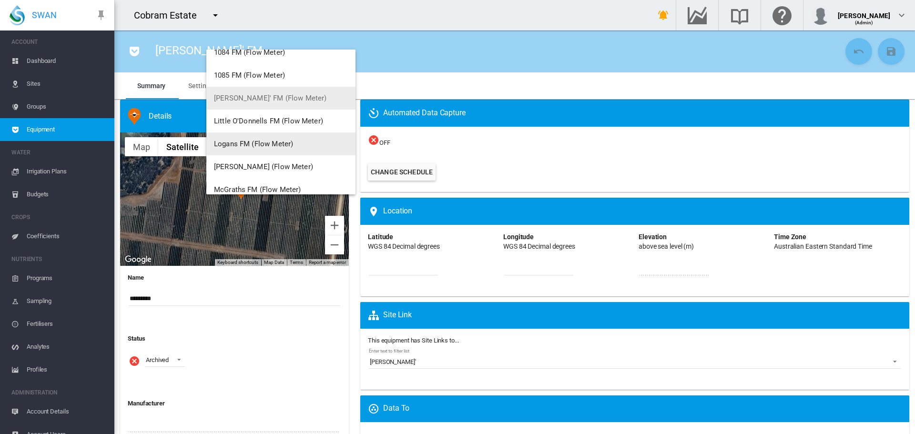
scroll to position [2002, 0]
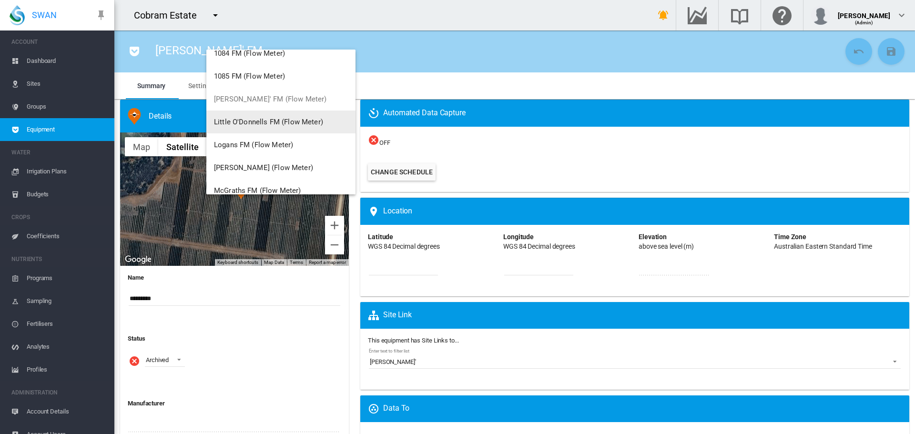
click at [238, 117] on button "Little O'Donnells FM (Flow Meter)" at bounding box center [280, 122] width 149 height 23
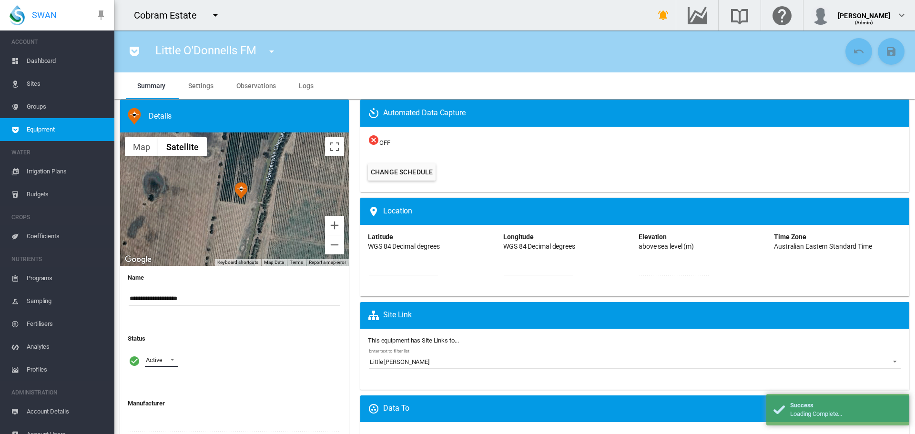
click at [172, 359] on span at bounding box center [169, 359] width 11 height 9
click at [161, 406] on div "Archived" at bounding box center [157, 406] width 23 height 9
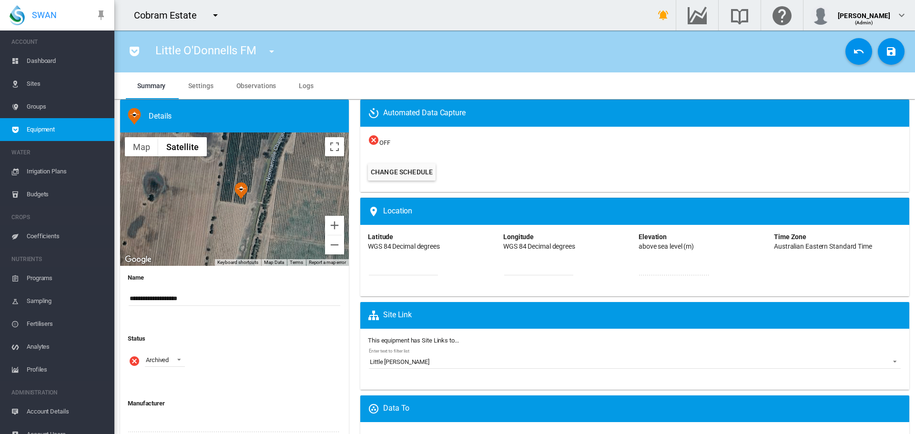
click at [886, 54] on md-icon "icon-content-save" at bounding box center [890, 51] width 11 height 11
click at [270, 52] on md-icon "icon-menu-down" at bounding box center [271, 51] width 11 height 11
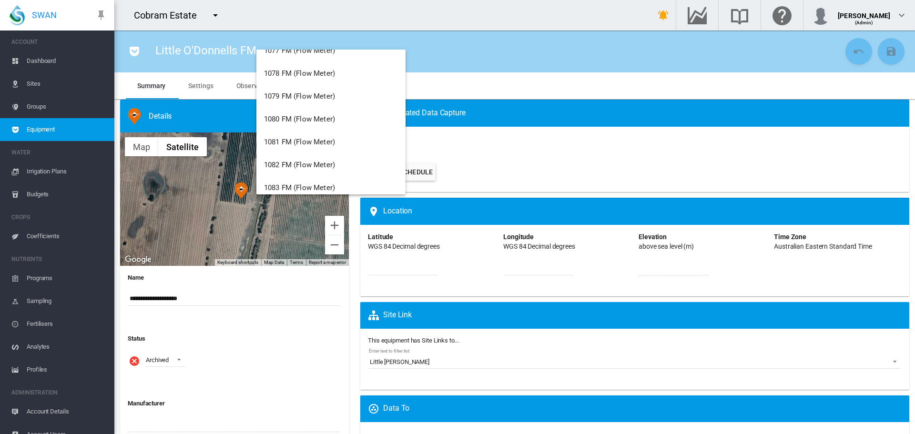
scroll to position [1954, 0]
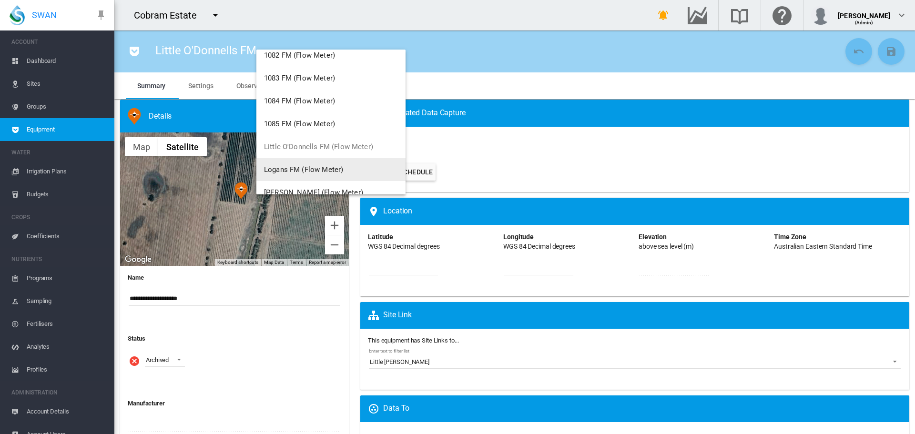
click at [302, 167] on span "Logans FM (Flow Meter)" at bounding box center [303, 169] width 79 height 9
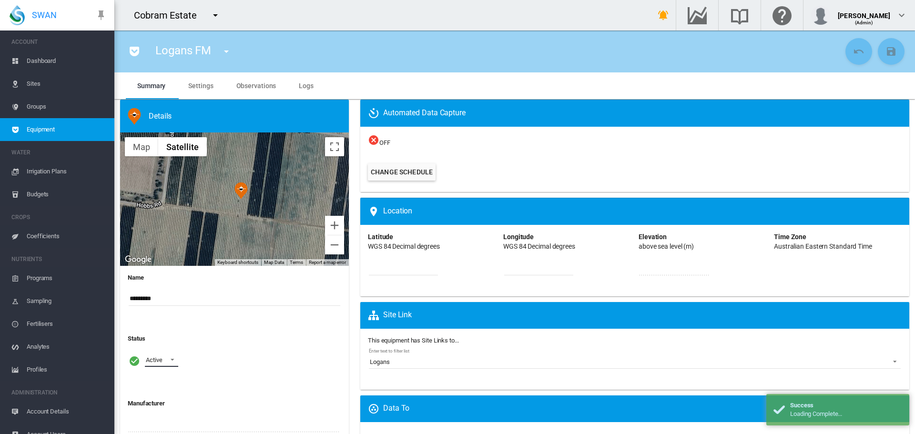
click at [172, 358] on span at bounding box center [169, 359] width 11 height 9
click at [163, 403] on div "Archived" at bounding box center [157, 406] width 23 height 9
click at [886, 56] on md-icon "icon-content-save" at bounding box center [890, 51] width 11 height 11
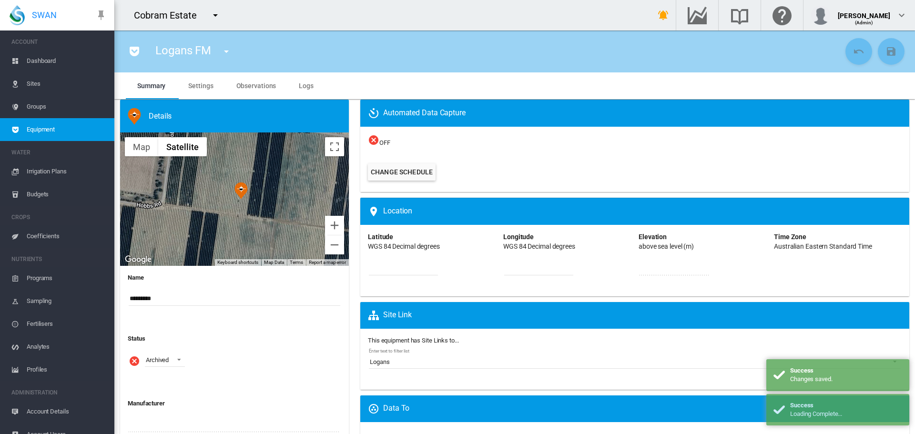
click at [226, 53] on md-icon "icon-menu-down" at bounding box center [226, 51] width 11 height 11
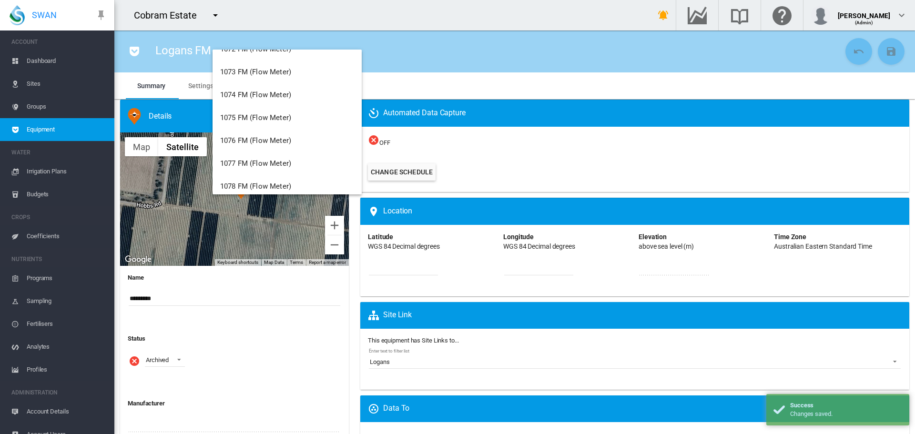
scroll to position [2169, 0]
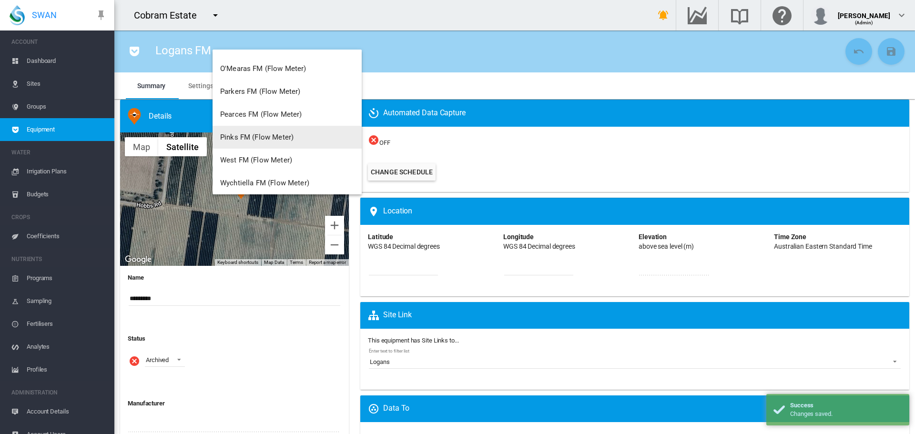
click at [269, 137] on span "Pinks FM (Flow Meter)" at bounding box center [256, 137] width 73 height 9
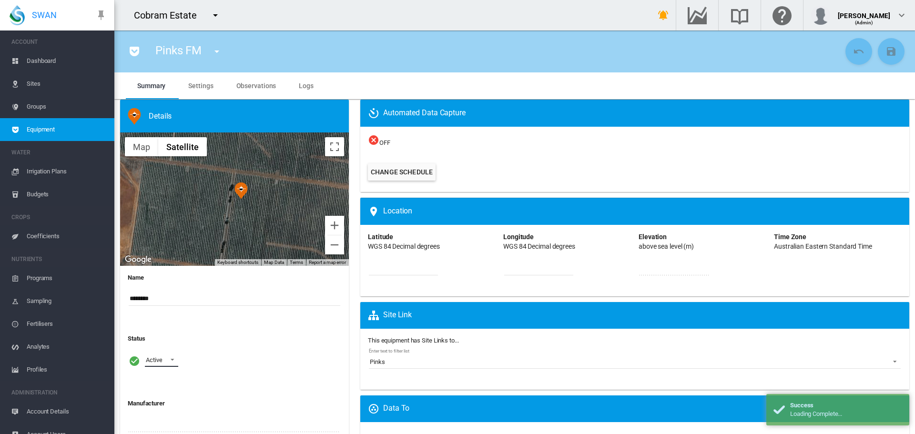
click at [172, 357] on span at bounding box center [169, 359] width 11 height 9
click at [160, 409] on div "Archived" at bounding box center [157, 406] width 23 height 9
click at [889, 52] on md-icon "icon-content-save" at bounding box center [890, 51] width 11 height 11
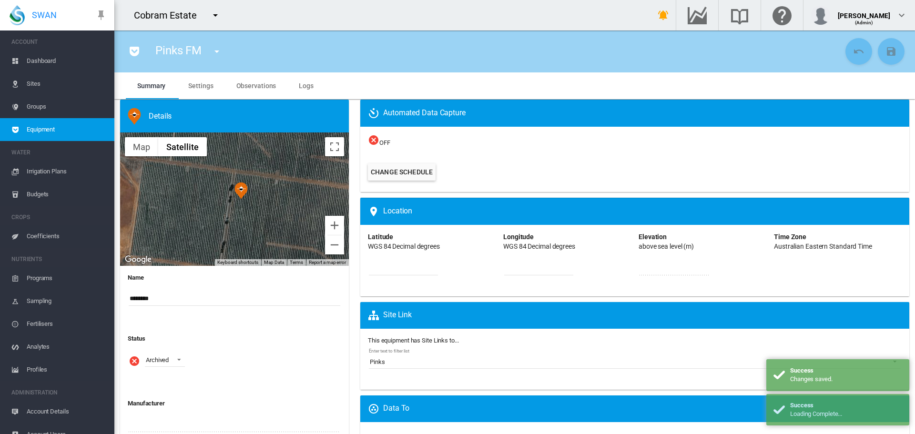
click at [217, 51] on md-icon "icon-menu-down" at bounding box center [216, 51] width 11 height 11
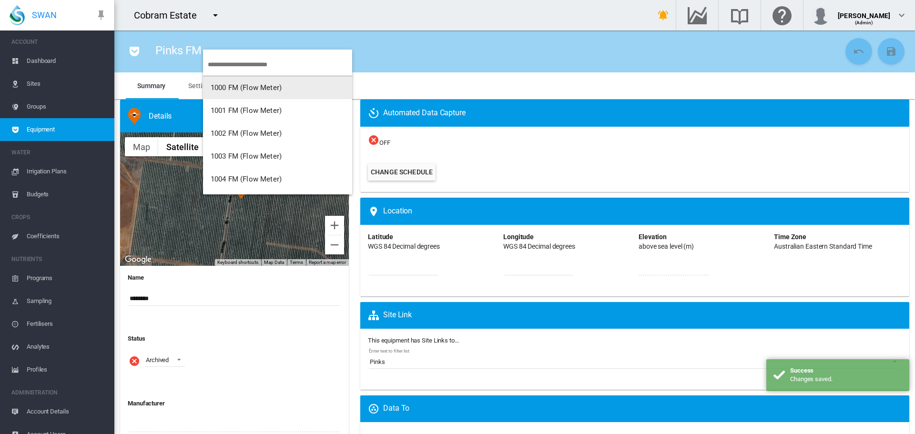
scroll to position [2150, 0]
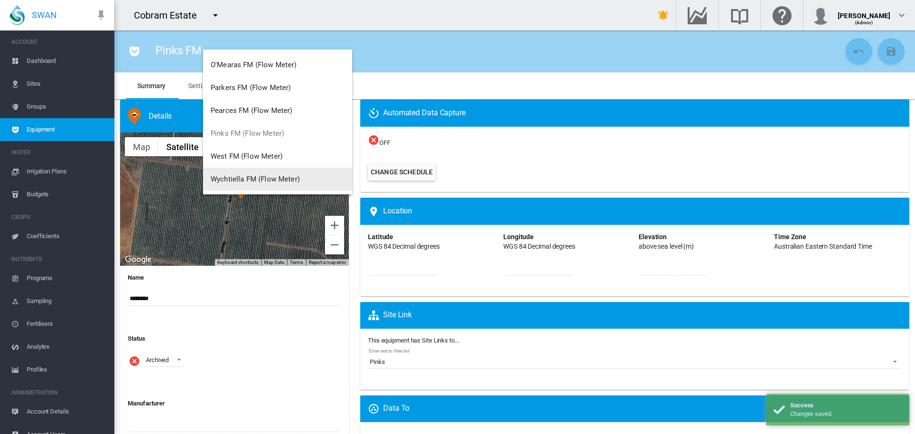
click at [259, 179] on span "Wychtiella FM (Flow Meter)" at bounding box center [255, 179] width 89 height 9
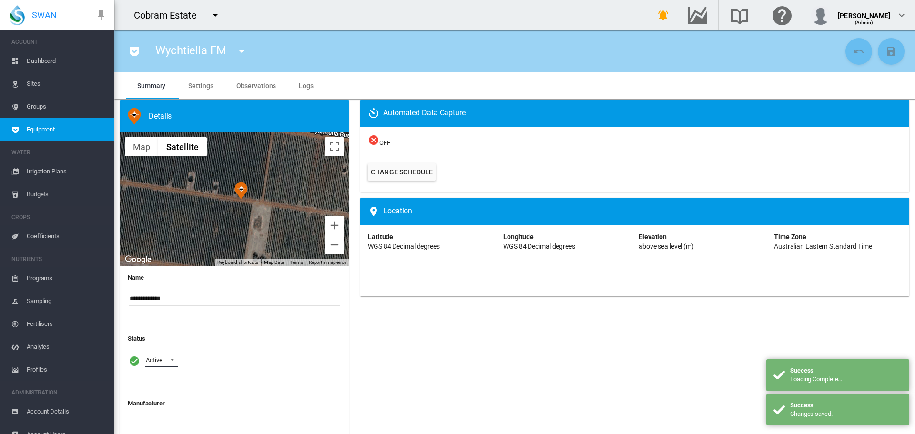
click at [174, 358] on span at bounding box center [169, 359] width 11 height 9
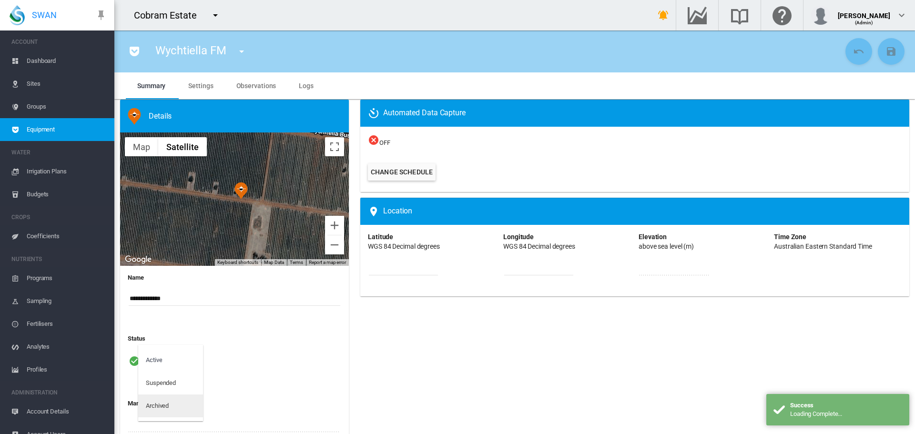
click at [165, 409] on div "Archived" at bounding box center [157, 406] width 23 height 9
click at [885, 51] on md-icon "icon-content-save" at bounding box center [890, 51] width 11 height 11
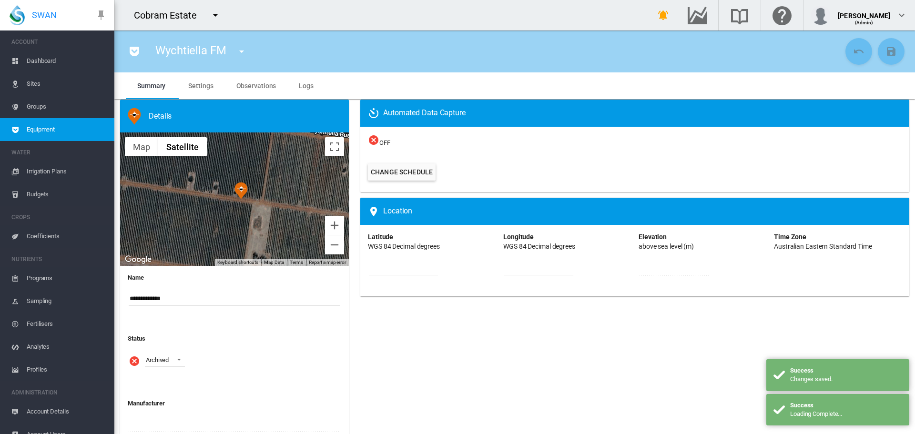
click at [245, 52] on md-icon "icon-menu-down" at bounding box center [241, 51] width 11 height 11
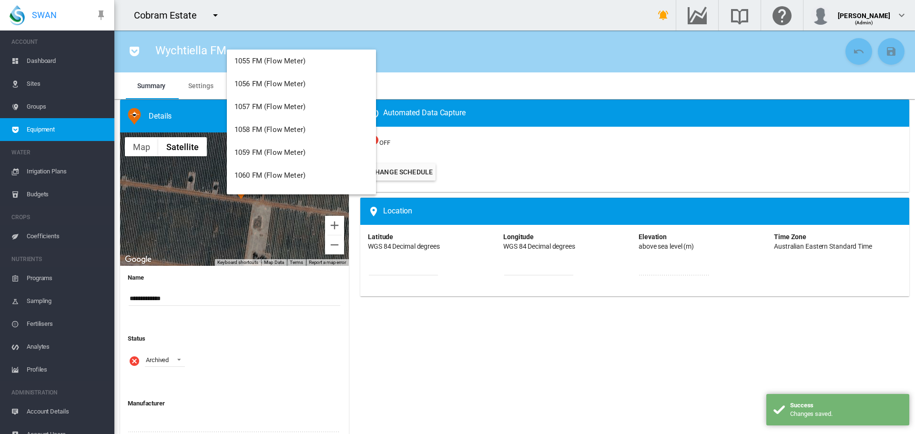
scroll to position [2127, 0]
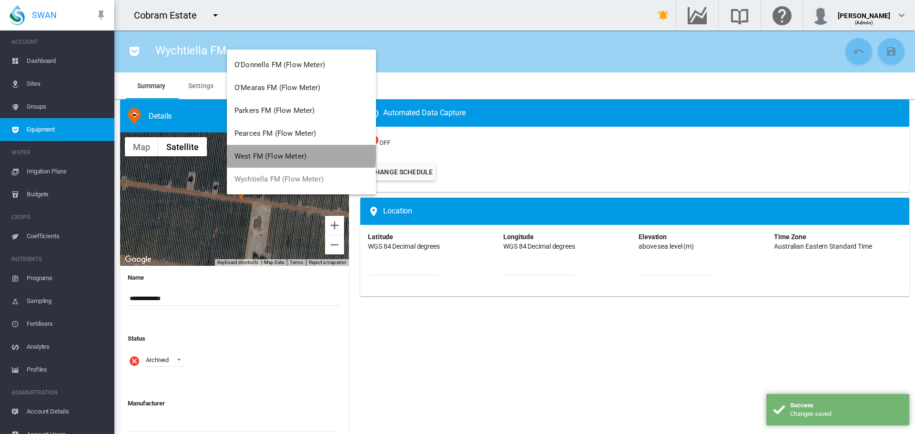
click at [265, 148] on button "West FM (Flow Meter)" at bounding box center [301, 156] width 149 height 23
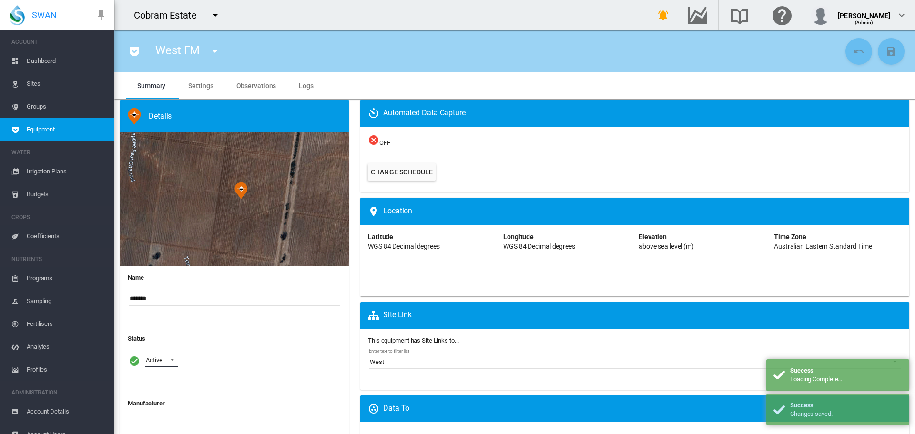
click at [173, 358] on span at bounding box center [169, 359] width 11 height 9
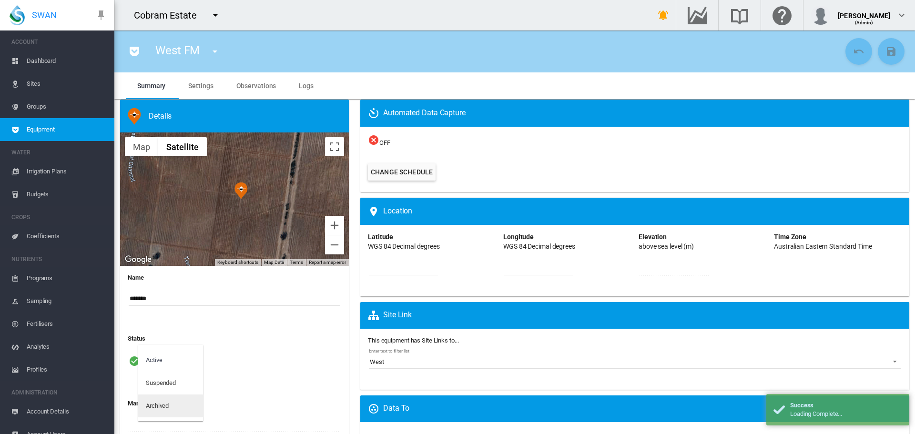
click at [167, 407] on div "Archived" at bounding box center [157, 406] width 23 height 9
click at [885, 58] on button "Save Changes" at bounding box center [891, 51] width 27 height 27
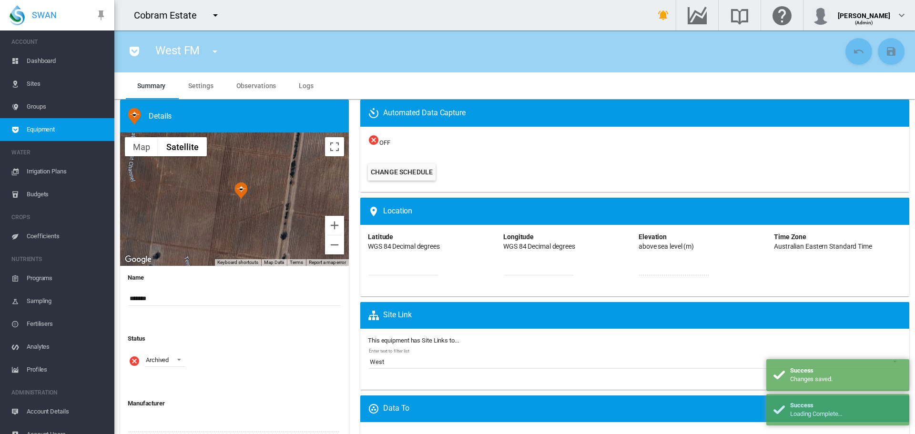
click at [213, 51] on md-icon "icon-menu-down" at bounding box center [214, 51] width 11 height 11
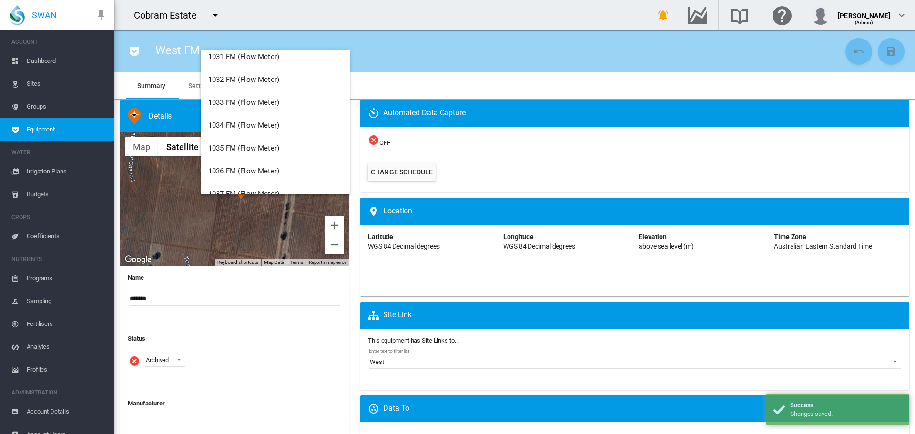
scroll to position [2104, 0]
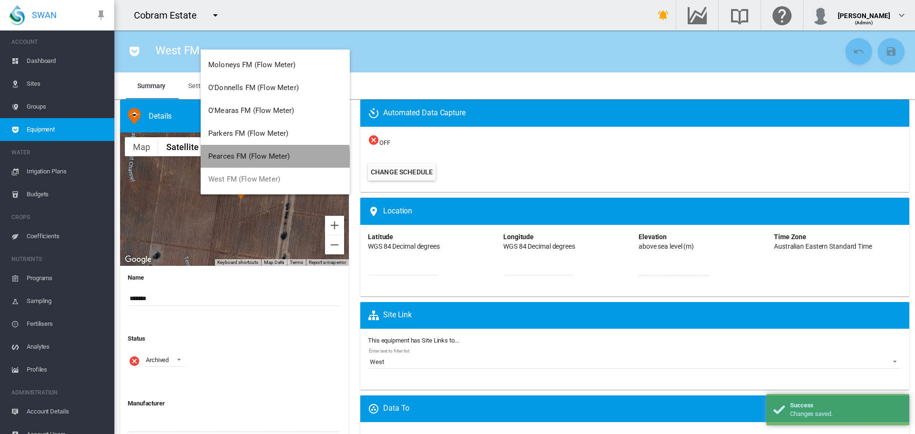
click at [268, 159] on span "Pearces FM (Flow Meter)" at bounding box center [248, 156] width 81 height 9
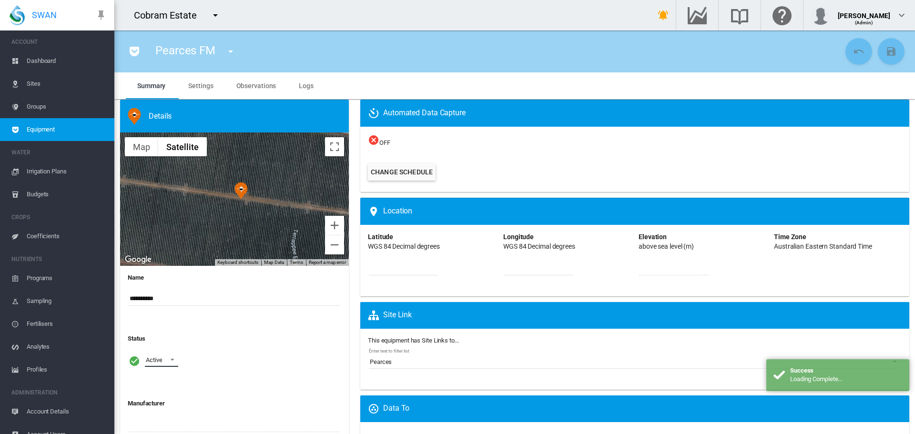
click at [170, 361] on span at bounding box center [169, 359] width 11 height 9
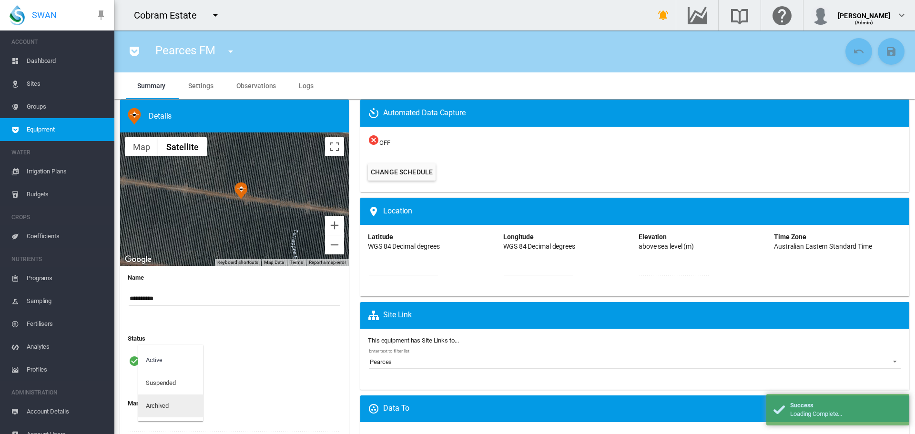
drag, startPoint x: 163, startPoint y: 403, endPoint x: 173, endPoint y: 392, distance: 14.2
click at [163, 403] on div "Archived" at bounding box center [157, 406] width 23 height 9
click at [885, 54] on md-icon "icon-content-save" at bounding box center [890, 51] width 11 height 11
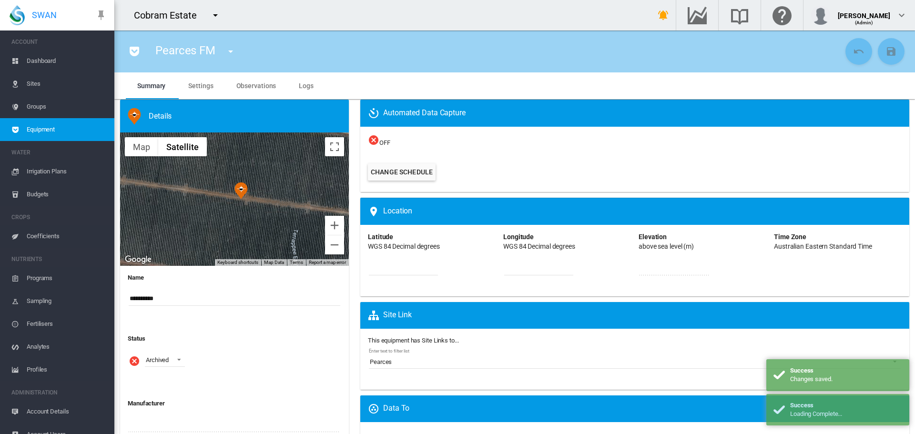
click at [232, 52] on md-icon "icon-menu-down" at bounding box center [230, 51] width 11 height 11
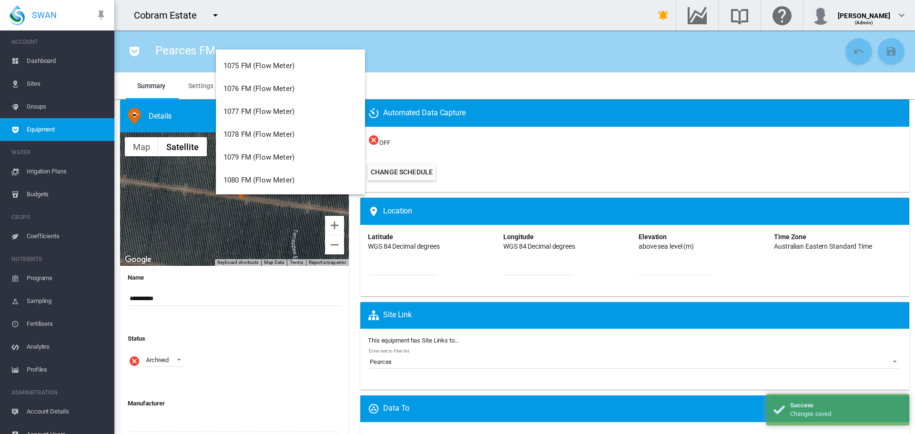
scroll to position [2082, 0]
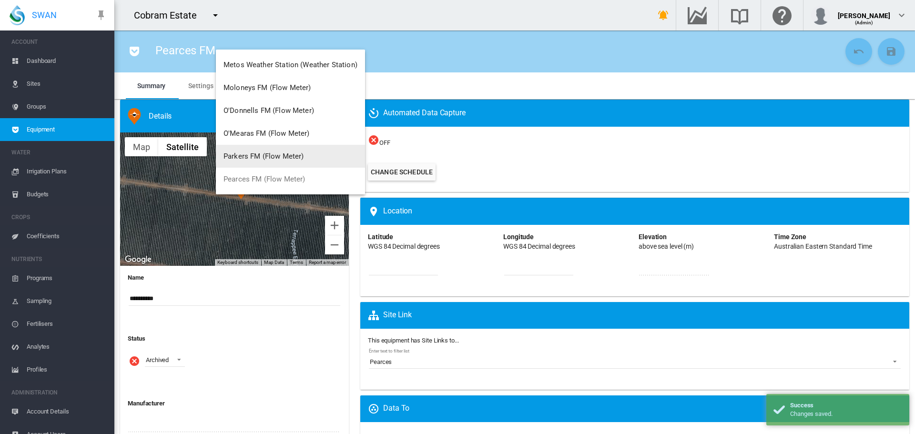
click at [256, 159] on span "Parkers FM (Flow Meter)" at bounding box center [264, 156] width 80 height 9
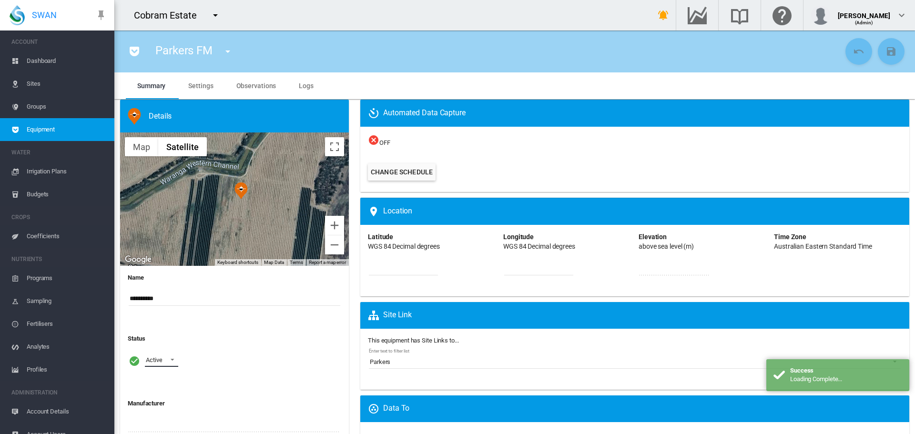
click at [175, 359] on span at bounding box center [169, 359] width 11 height 9
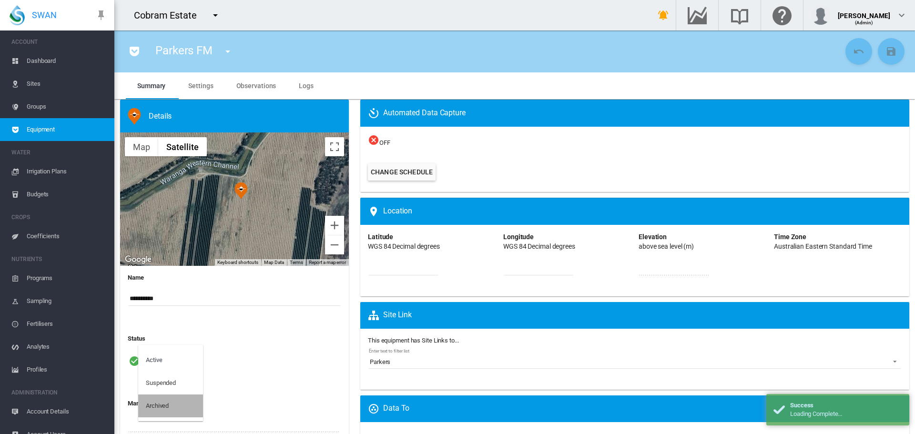
click at [171, 407] on md-option "Archived" at bounding box center [170, 406] width 65 height 23
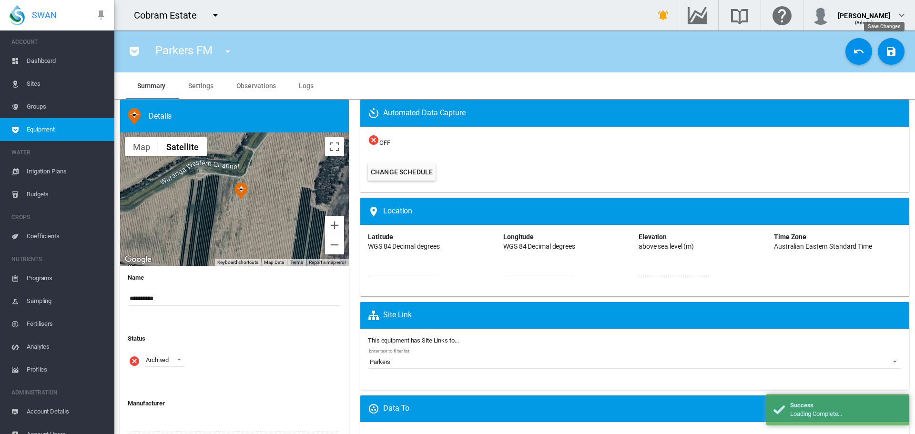
click at [885, 56] on md-icon "icon-content-save" at bounding box center [890, 51] width 11 height 11
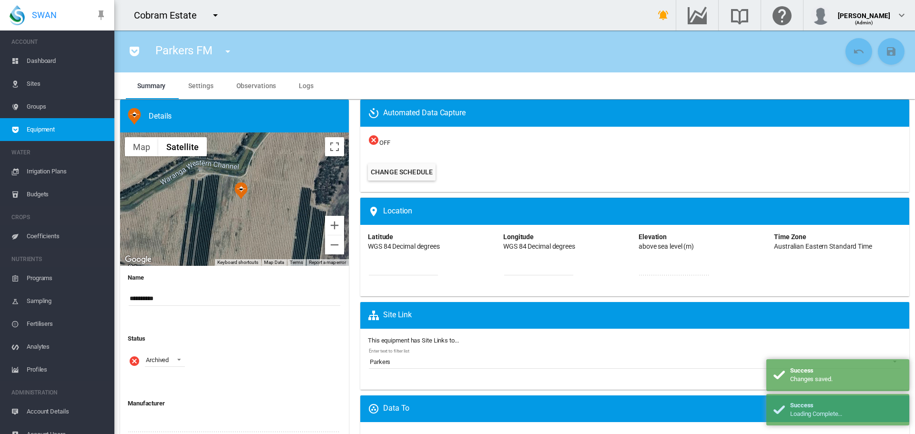
click at [227, 53] on md-icon "icon-menu-down" at bounding box center [227, 51] width 11 height 11
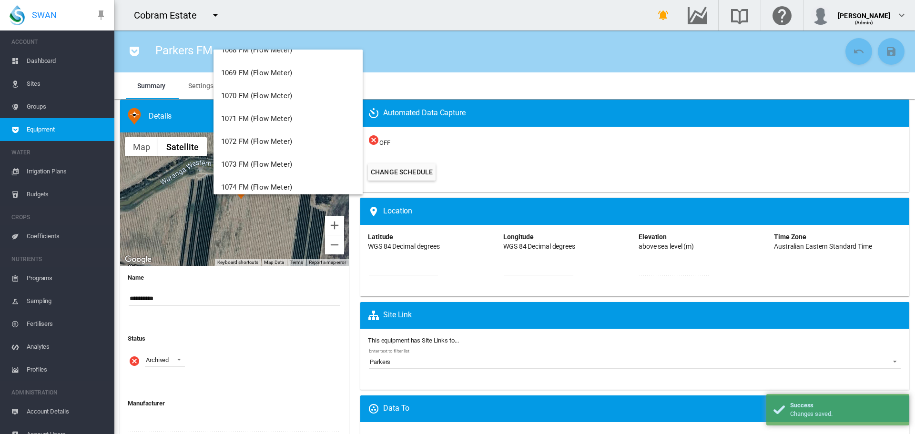
scroll to position [2059, 0]
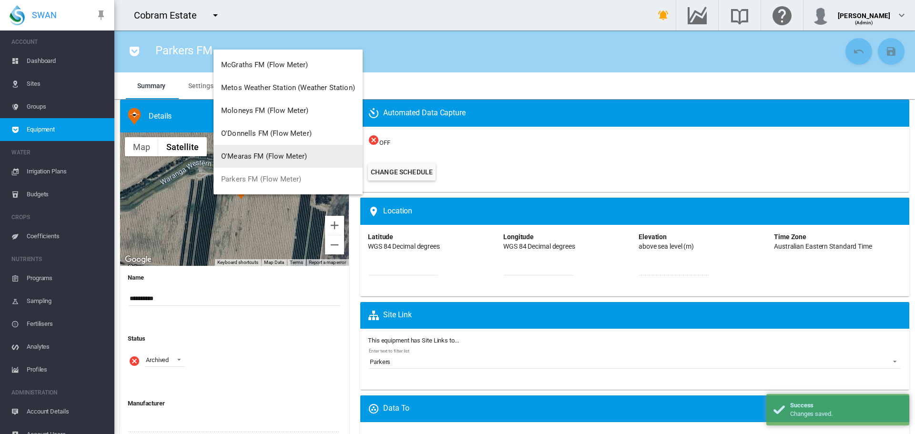
click at [256, 163] on button "O'Mearas FM (Flow Meter)" at bounding box center [287, 156] width 149 height 23
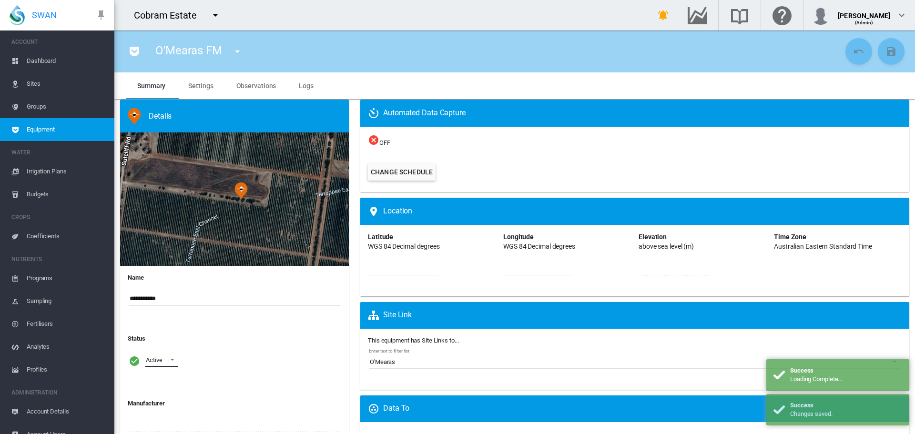
click at [169, 361] on span at bounding box center [169, 359] width 11 height 9
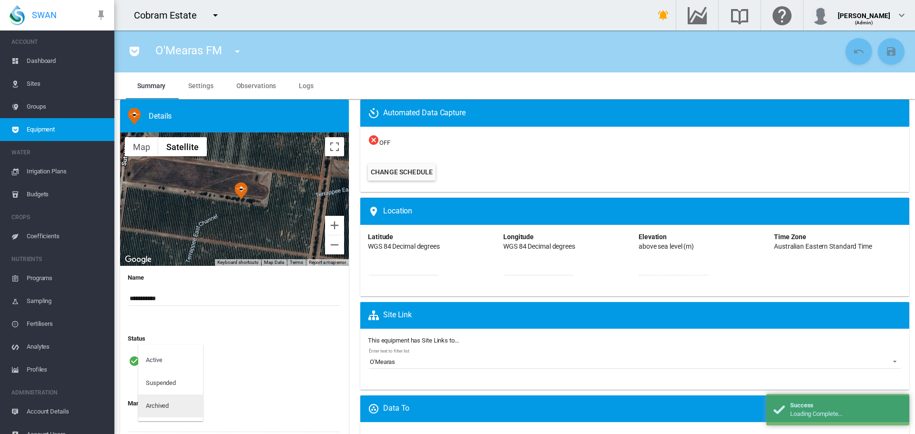
click at [161, 409] on div "Archived" at bounding box center [157, 406] width 23 height 9
click at [891, 48] on button "Save Changes" at bounding box center [891, 51] width 27 height 27
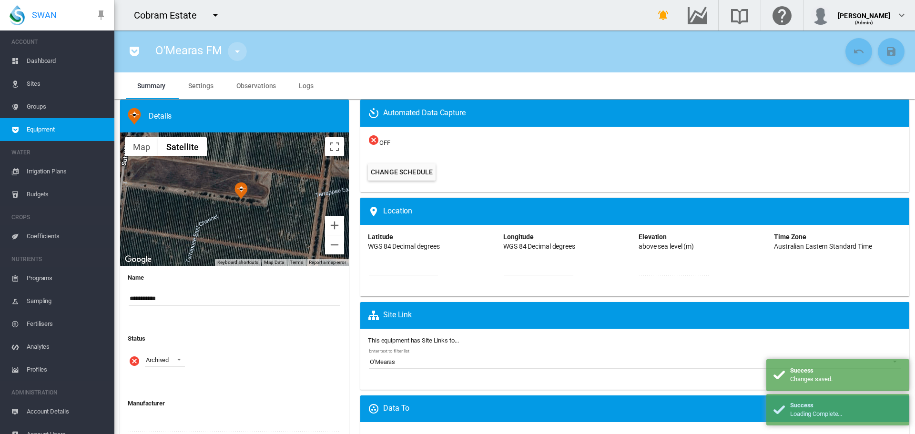
click at [237, 54] on md-icon "icon-menu-down" at bounding box center [237, 51] width 11 height 11
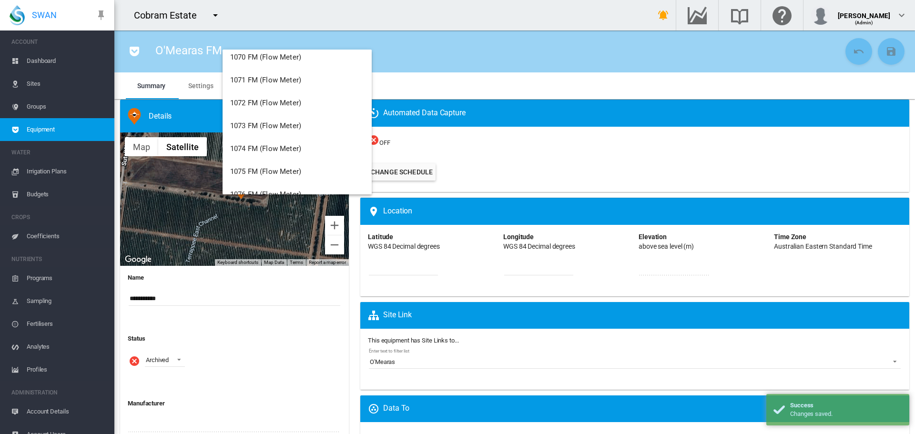
scroll to position [2036, 0]
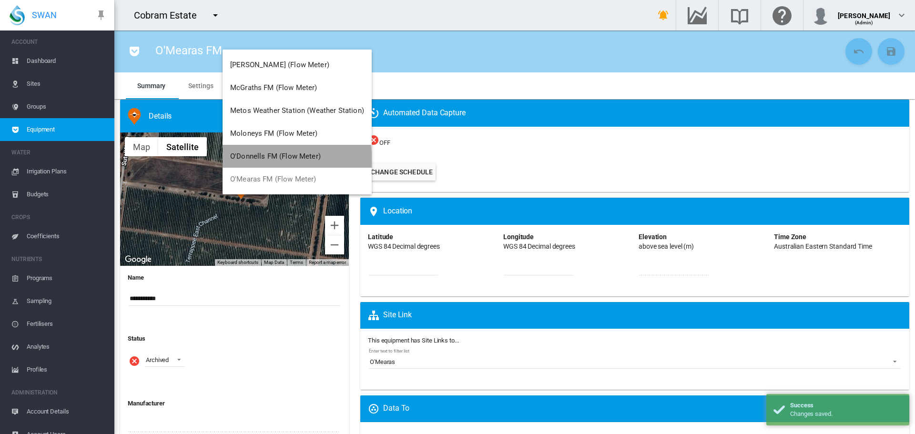
click at [285, 159] on span "O'Donnells FM (Flow Meter)" at bounding box center [275, 156] width 91 height 9
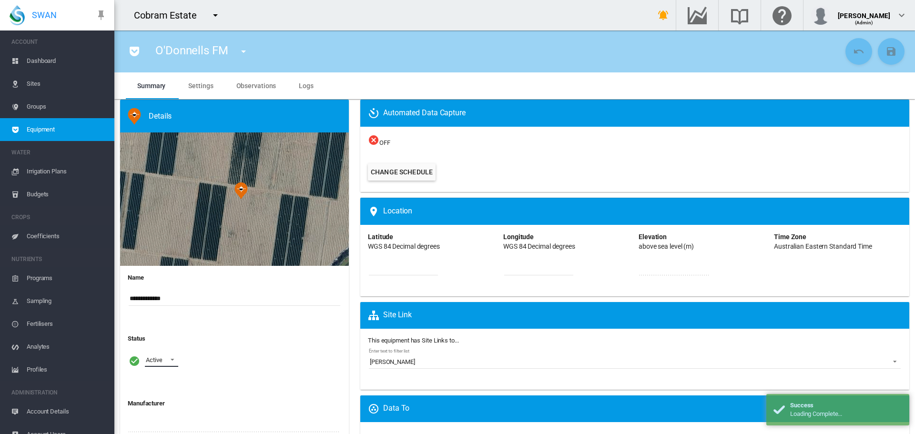
click at [172, 360] on span at bounding box center [169, 359] width 11 height 9
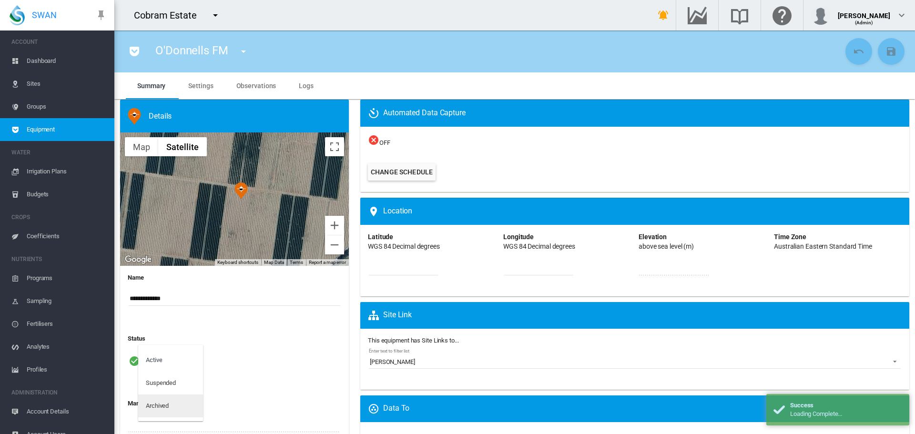
click at [158, 407] on div "Archived" at bounding box center [157, 406] width 23 height 9
click at [888, 47] on md-icon "icon-content-save" at bounding box center [890, 51] width 11 height 11
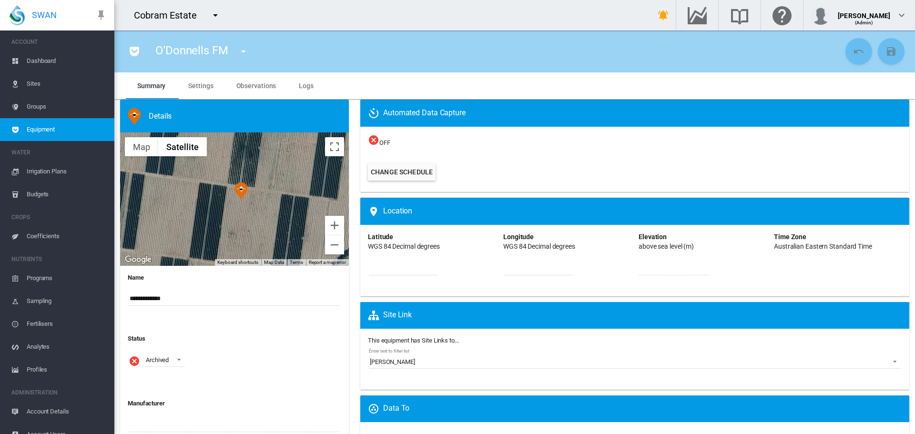
click at [244, 54] on md-icon "icon-menu-down" at bounding box center [243, 51] width 11 height 11
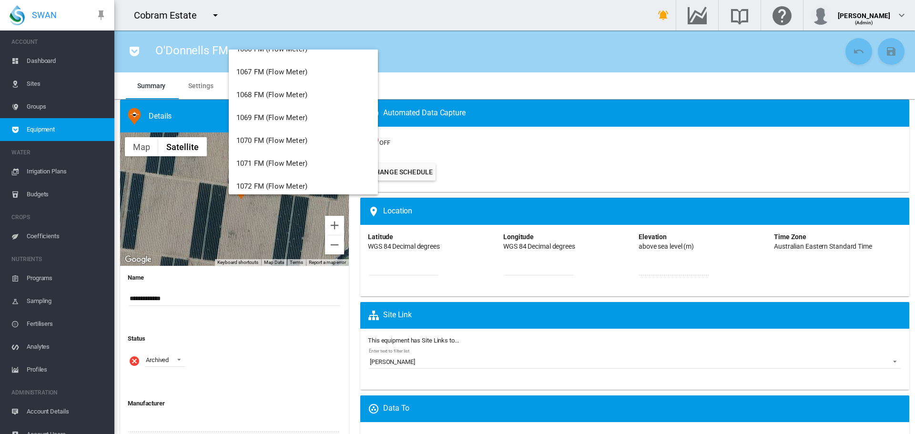
scroll to position [2013, 0]
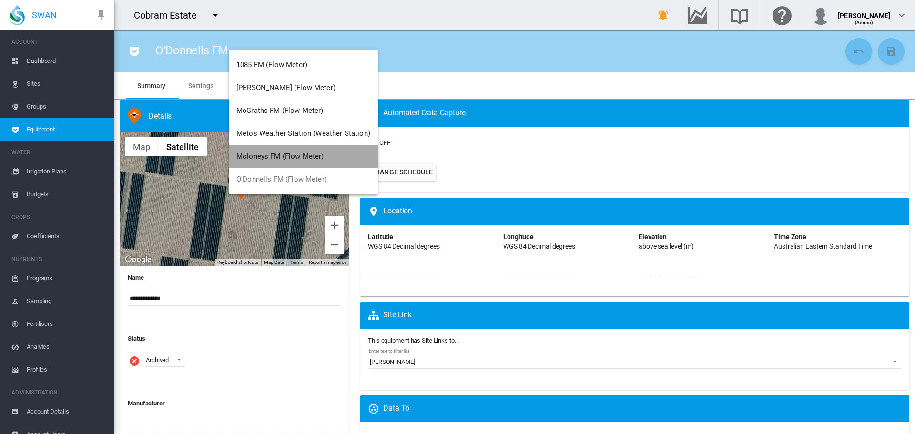
click at [308, 160] on span "Moloneys FM (Flow Meter)" at bounding box center [280, 156] width 88 height 9
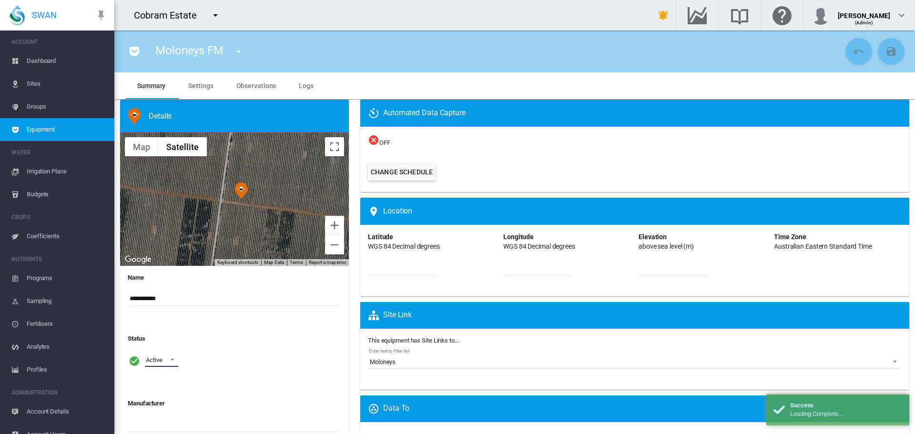
click at [172, 361] on span at bounding box center [169, 359] width 11 height 9
click at [172, 400] on md-option "Archived" at bounding box center [170, 406] width 65 height 23
click at [885, 47] on md-icon "icon-content-save" at bounding box center [890, 51] width 11 height 11
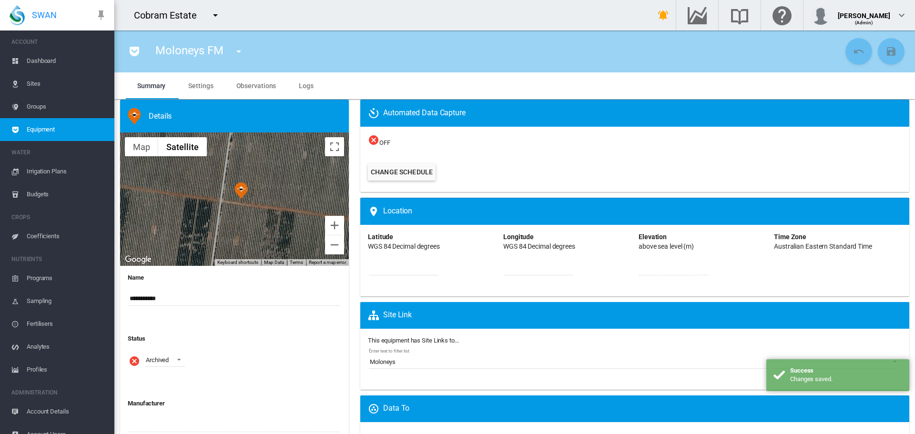
click at [240, 51] on md-icon "icon-menu-down" at bounding box center [238, 51] width 11 height 11
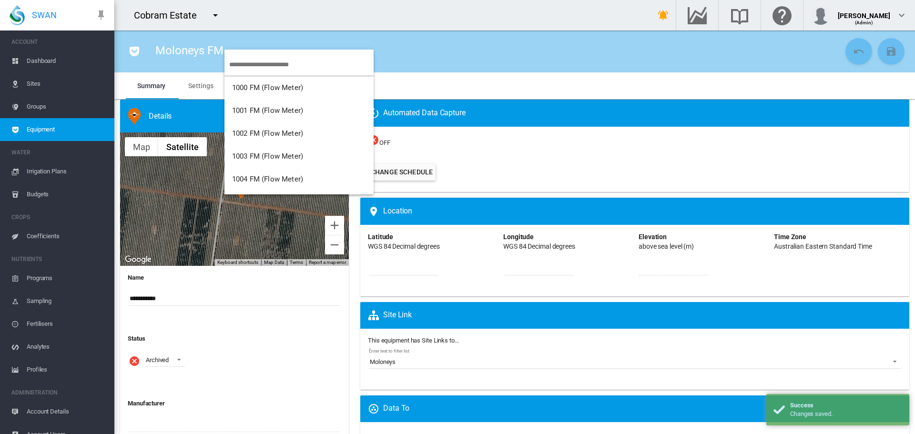
scroll to position [1990, 0]
click at [297, 132] on span "McGraths FM (Flow Meter)" at bounding box center [275, 133] width 87 height 9
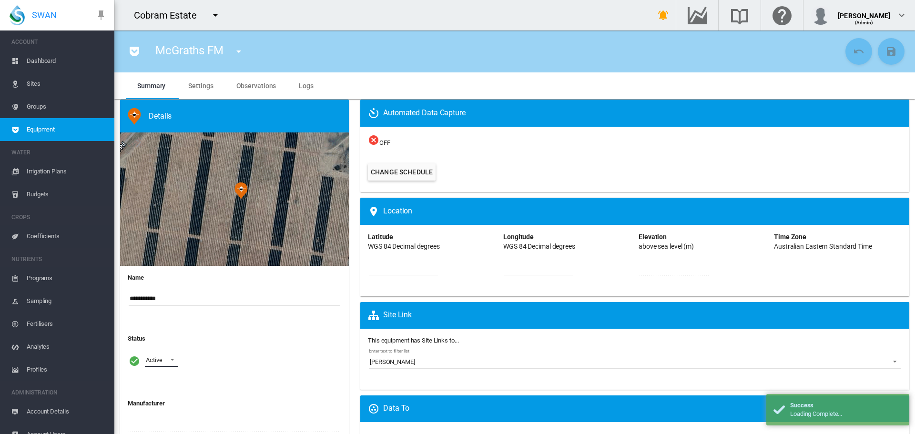
click at [173, 361] on span at bounding box center [169, 359] width 11 height 9
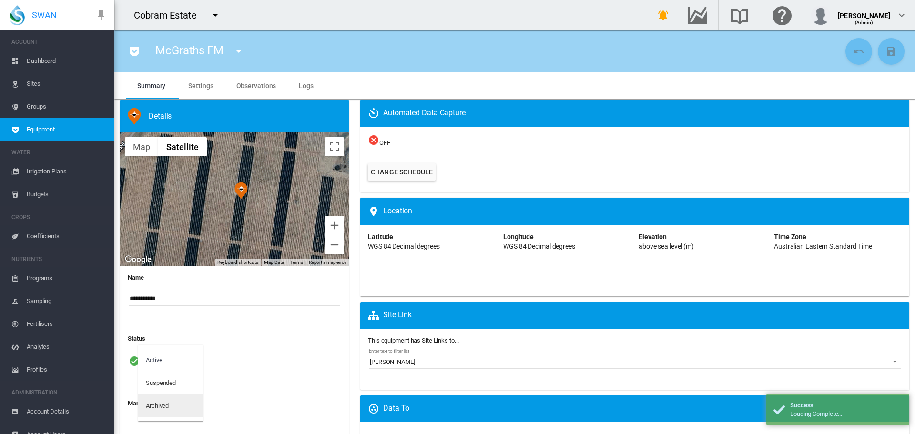
click at [171, 406] on md-option "Archived" at bounding box center [170, 406] width 65 height 23
drag, startPoint x: 884, startPoint y: 58, endPoint x: 862, endPoint y: 57, distance: 21.9
click at [884, 57] on button "Save Changes" at bounding box center [891, 51] width 27 height 27
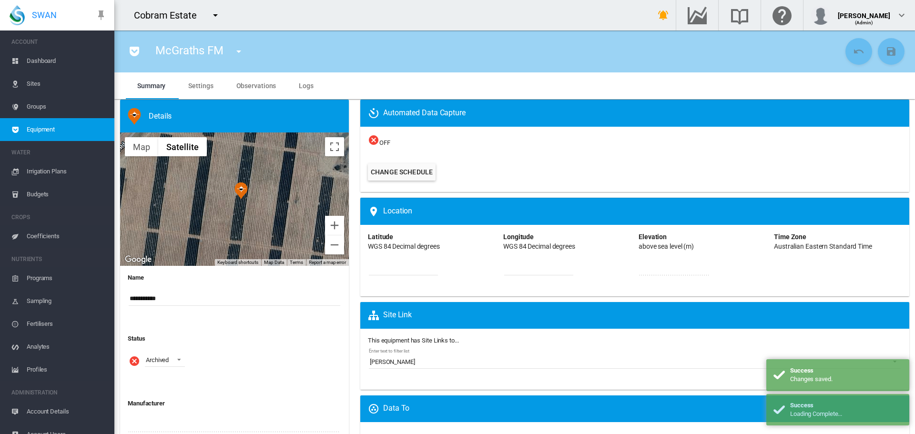
click at [239, 50] on md-icon "icon-menu-down" at bounding box center [238, 51] width 11 height 11
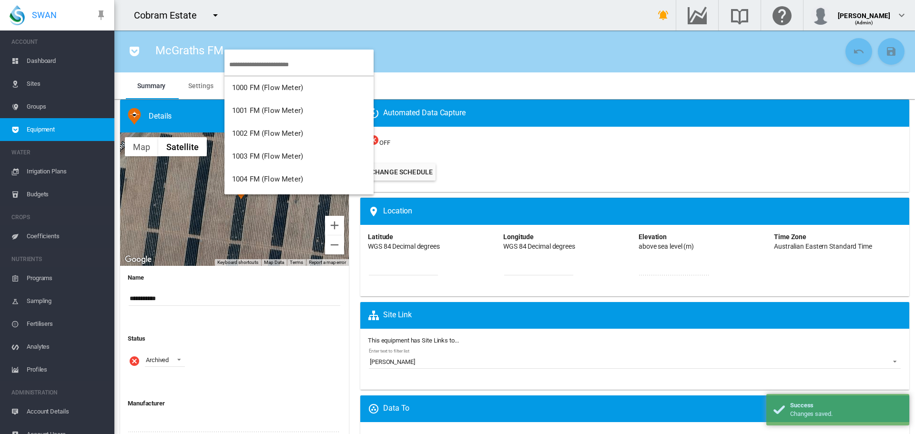
scroll to position [1967, 0]
click at [273, 131] on span "[PERSON_NAME] (Flow Meter)" at bounding box center [281, 133] width 99 height 9
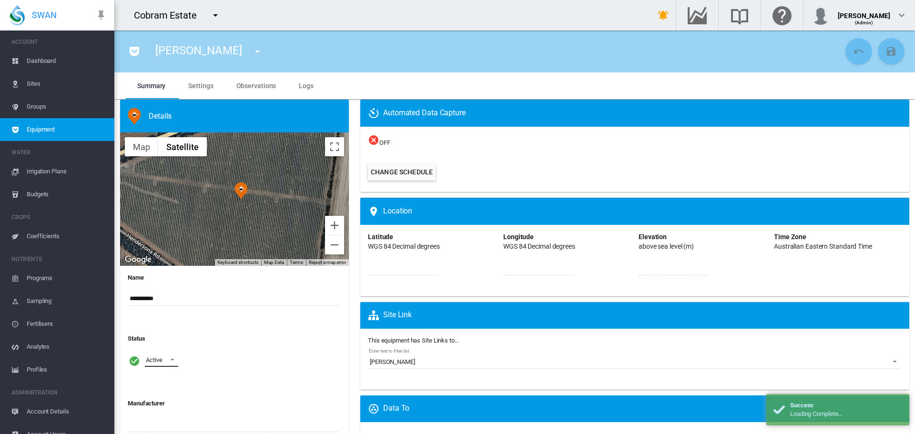
click at [169, 359] on span at bounding box center [169, 359] width 11 height 9
drag, startPoint x: 167, startPoint y: 400, endPoint x: 171, endPoint y: 391, distance: 9.8
click at [166, 400] on md-option "Archived" at bounding box center [170, 406] width 65 height 23
click at [885, 53] on md-icon "icon-content-save" at bounding box center [890, 51] width 11 height 11
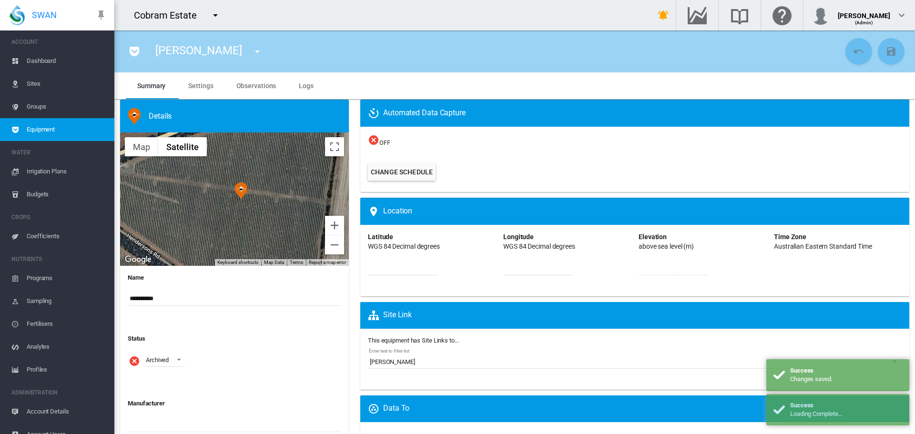
click at [252, 50] on md-icon "icon-menu-down" at bounding box center [257, 51] width 11 height 11
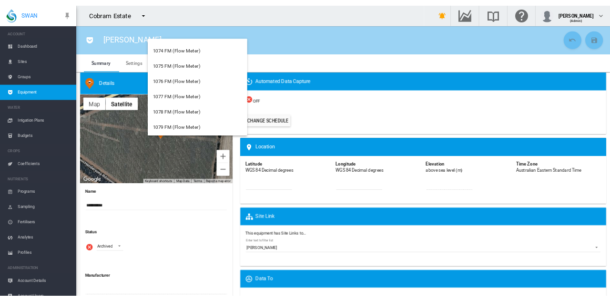
scroll to position [1754, 0]
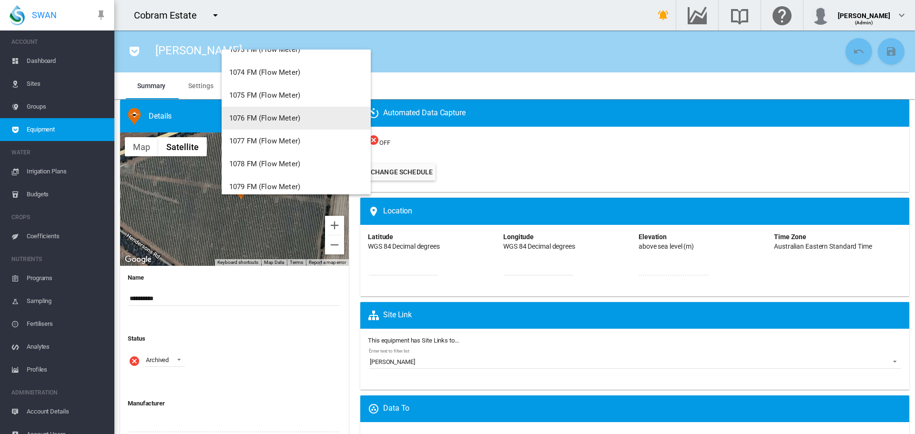
click at [425, 19] on md-backdrop at bounding box center [457, 217] width 915 height 434
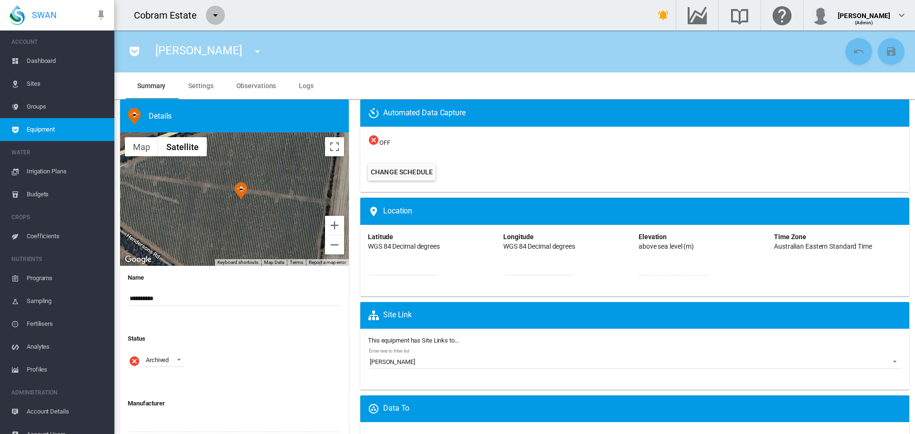
click at [217, 15] on md-icon "icon-menu-down" at bounding box center [215, 15] width 11 height 11
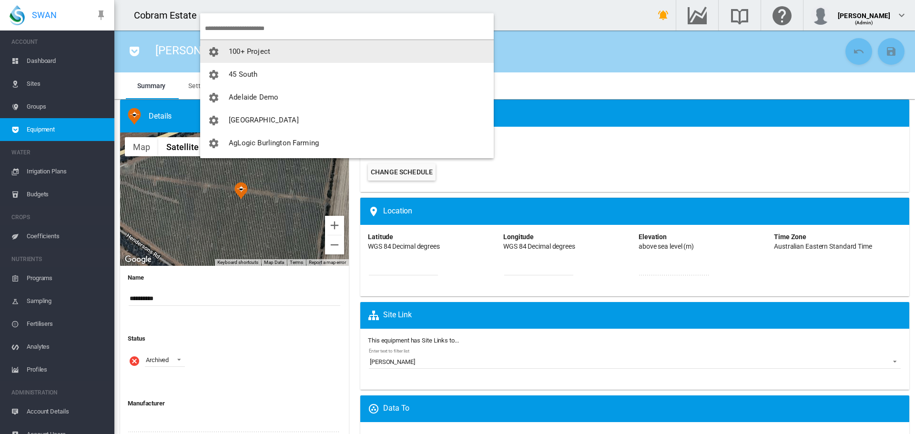
click at [458, 19] on md-backdrop at bounding box center [457, 217] width 915 height 434
